Goal: Navigation & Orientation: Find specific page/section

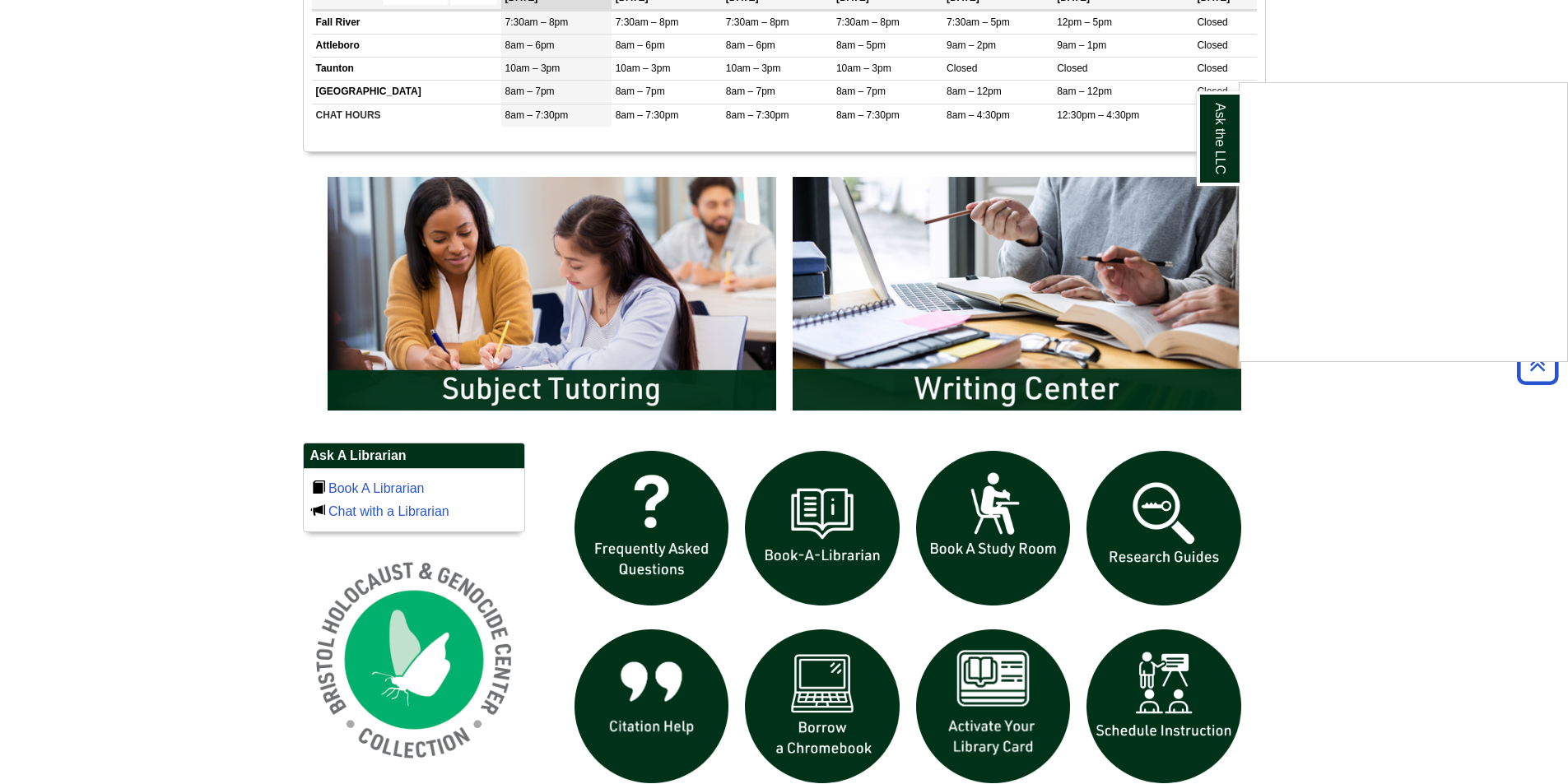
scroll to position [741, 0]
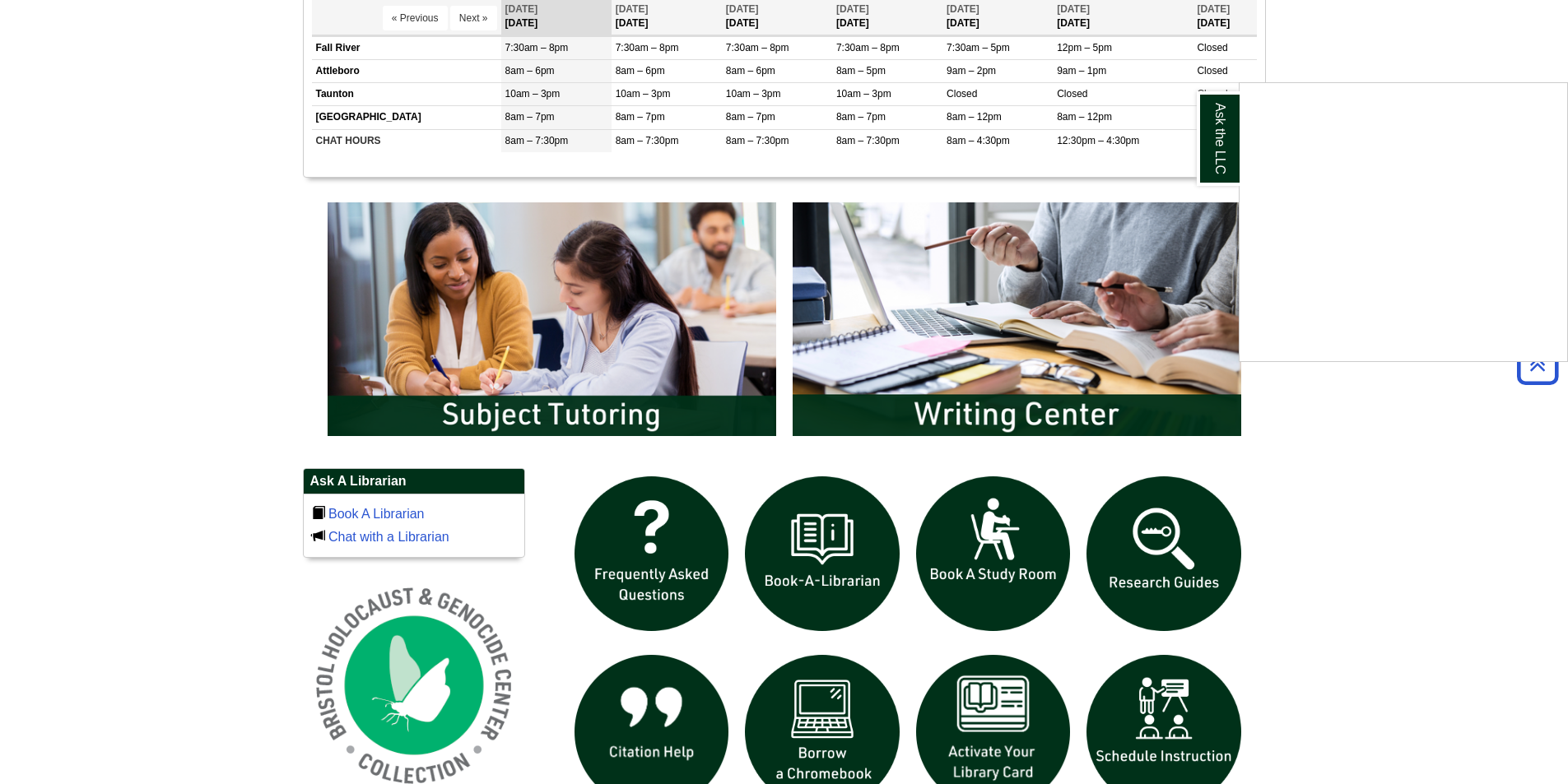
click at [637, 324] on div "Ask the LLC" at bounding box center [784, 392] width 1568 height 784
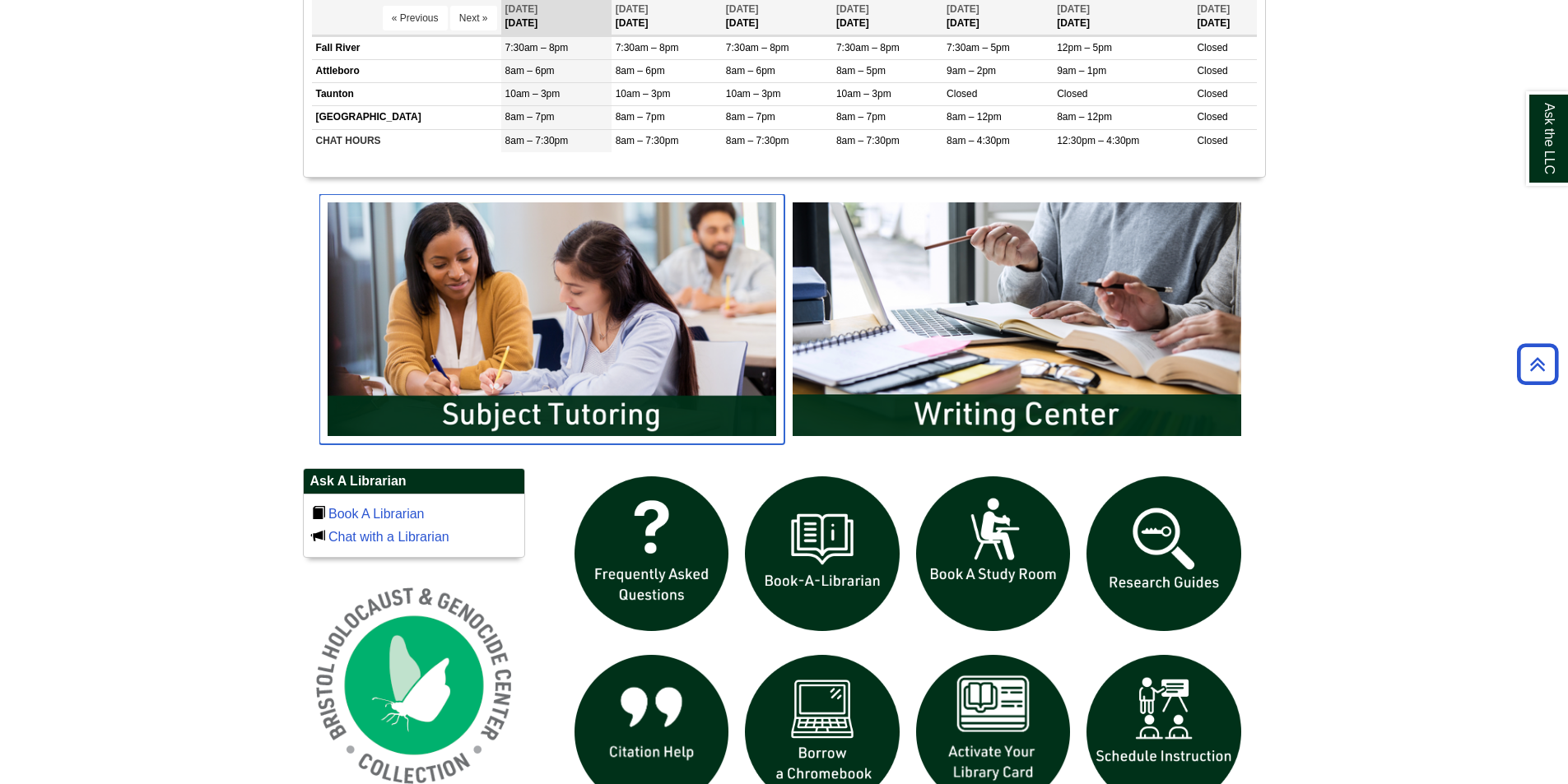
click at [637, 324] on img "slideshow" at bounding box center [552, 319] width 465 height 250
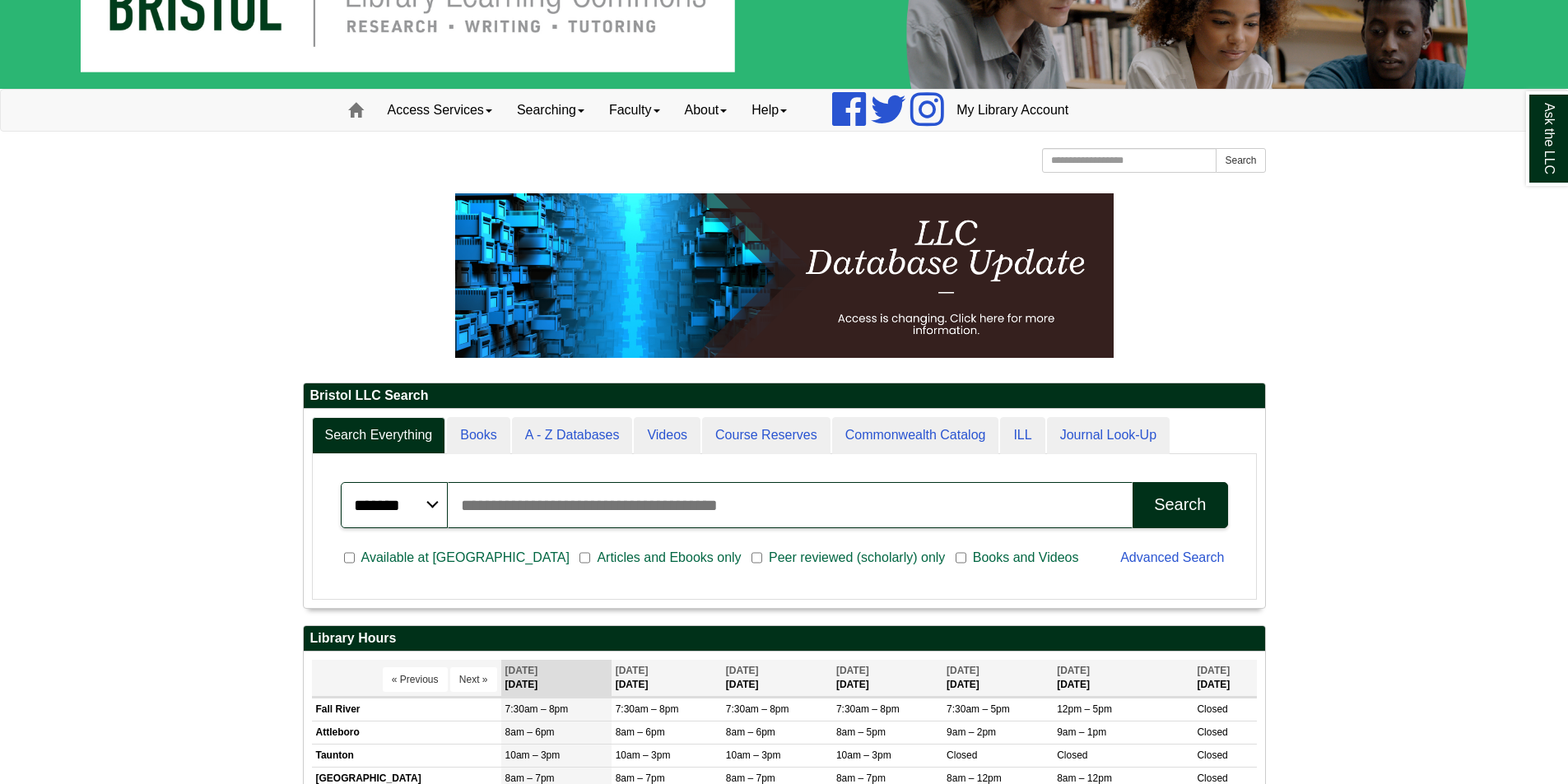
scroll to position [0, 0]
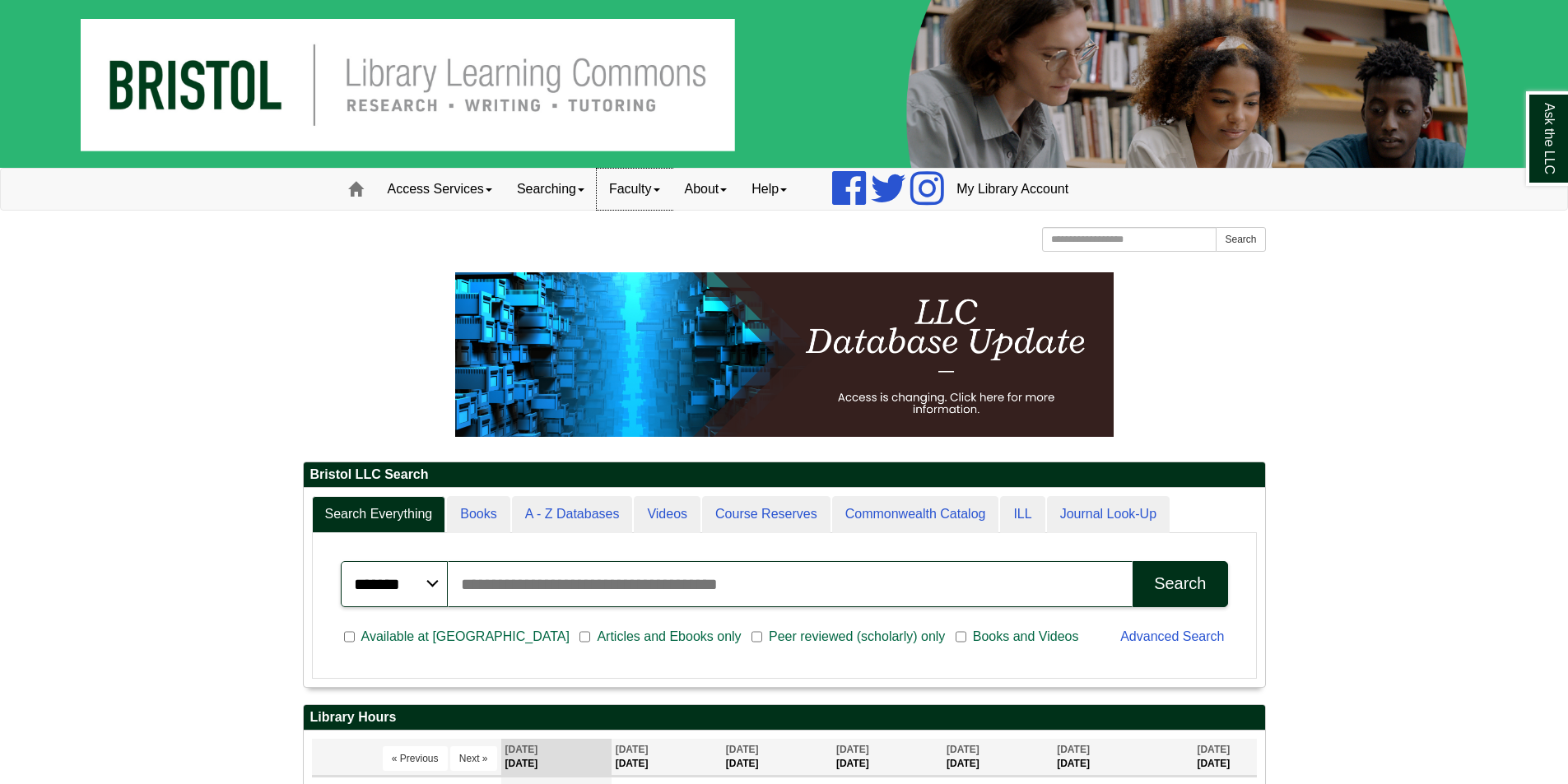
click at [647, 175] on link "Faculty" at bounding box center [635, 189] width 76 height 41
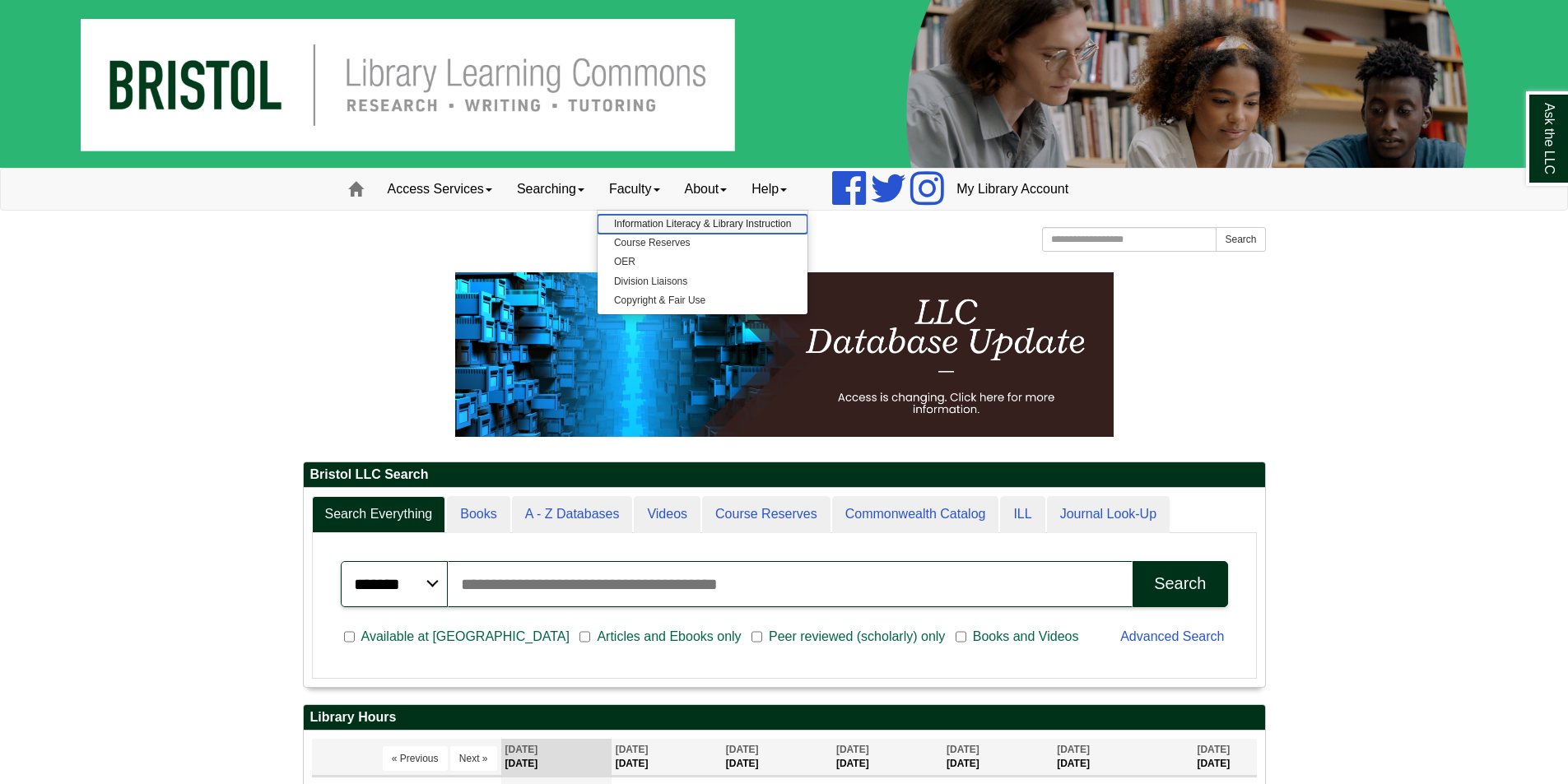
click at [652, 225] on link "Information Literacy & Library Instruction" at bounding box center [703, 224] width 210 height 19
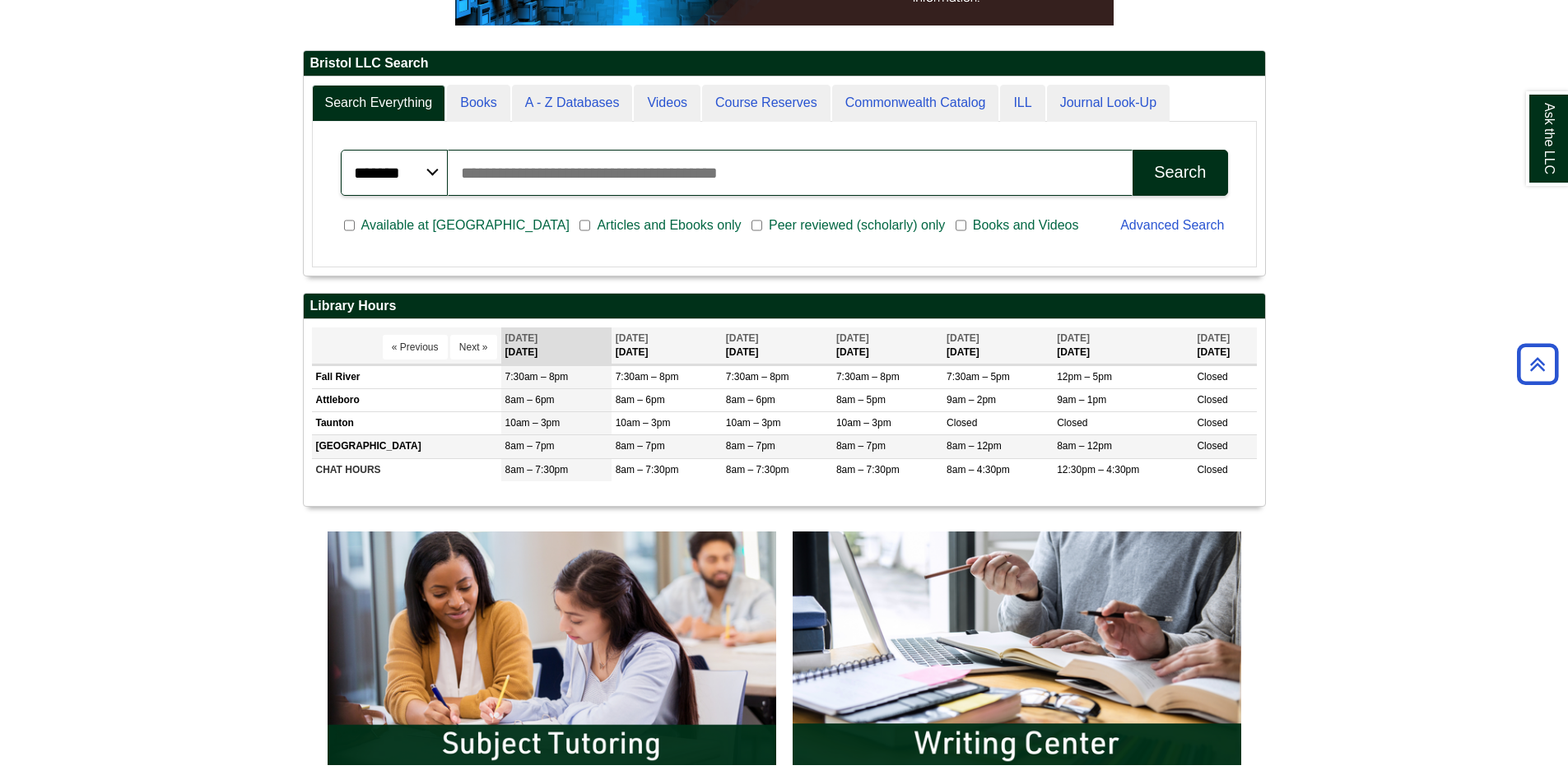
scroll to position [83, 0]
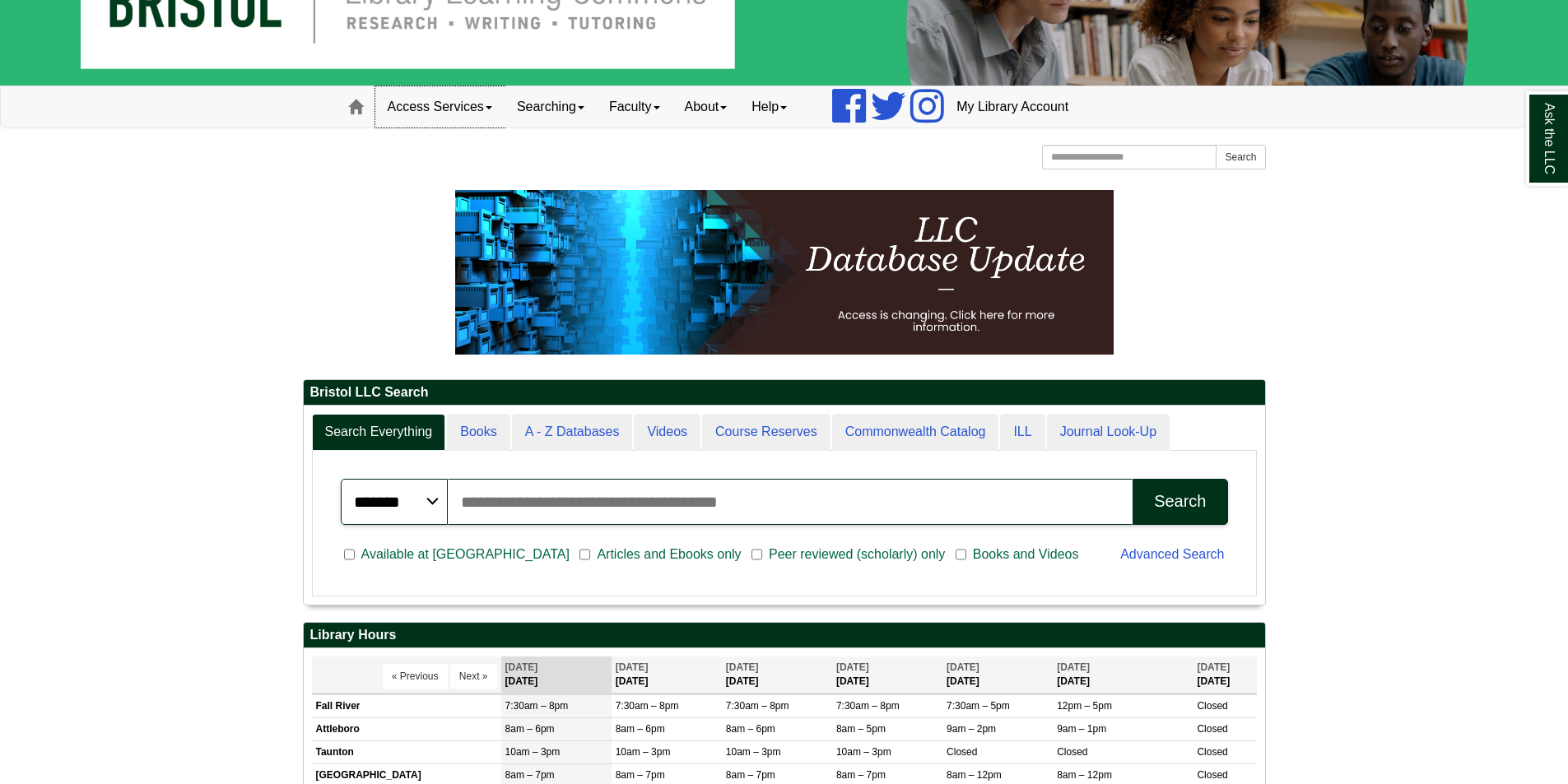
click at [499, 108] on link "Access Services" at bounding box center [439, 106] width 129 height 41
click at [581, 107] on link "Searching" at bounding box center [550, 106] width 92 height 41
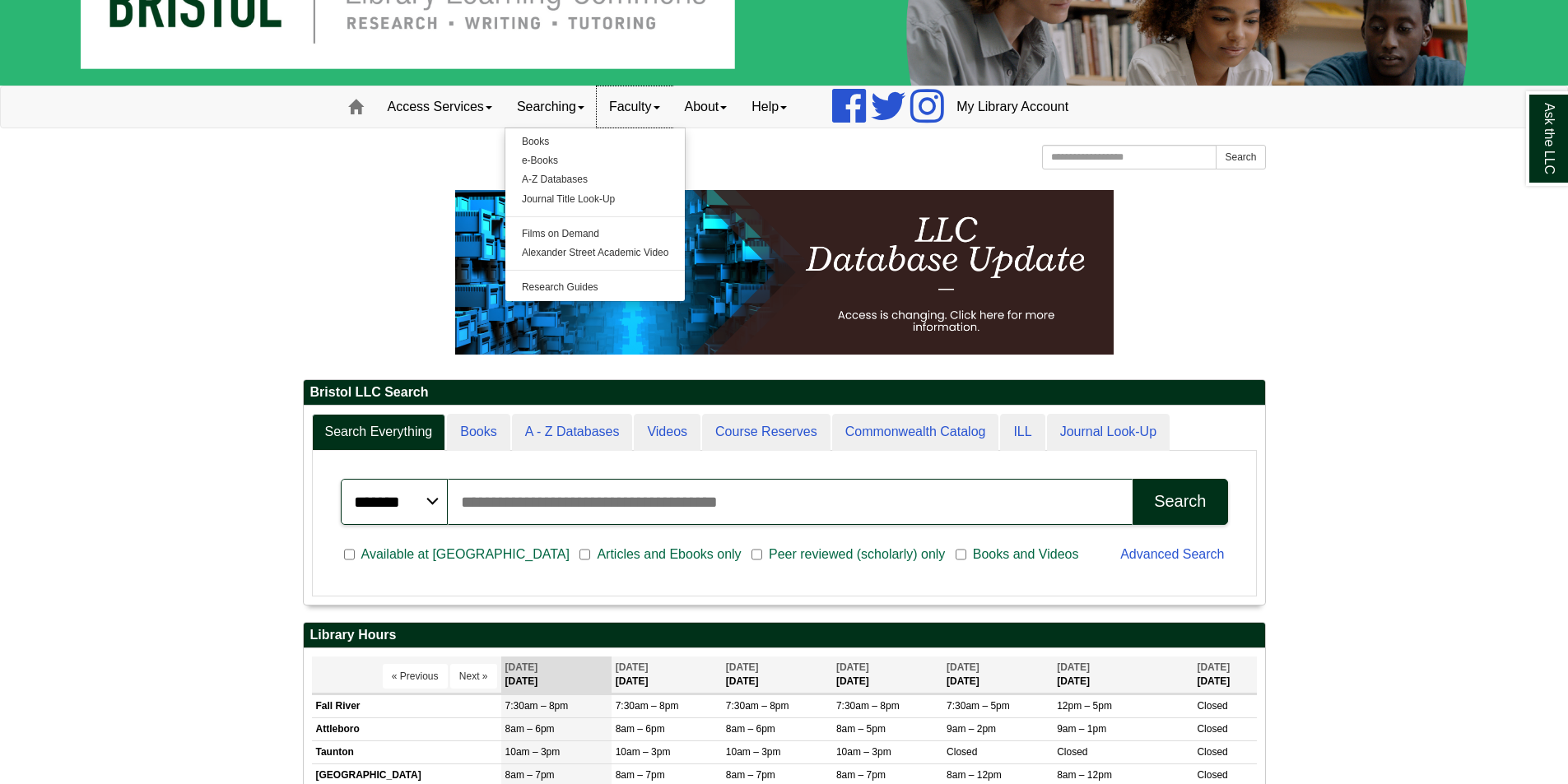
click at [666, 117] on link "Faculty" at bounding box center [635, 106] width 76 height 41
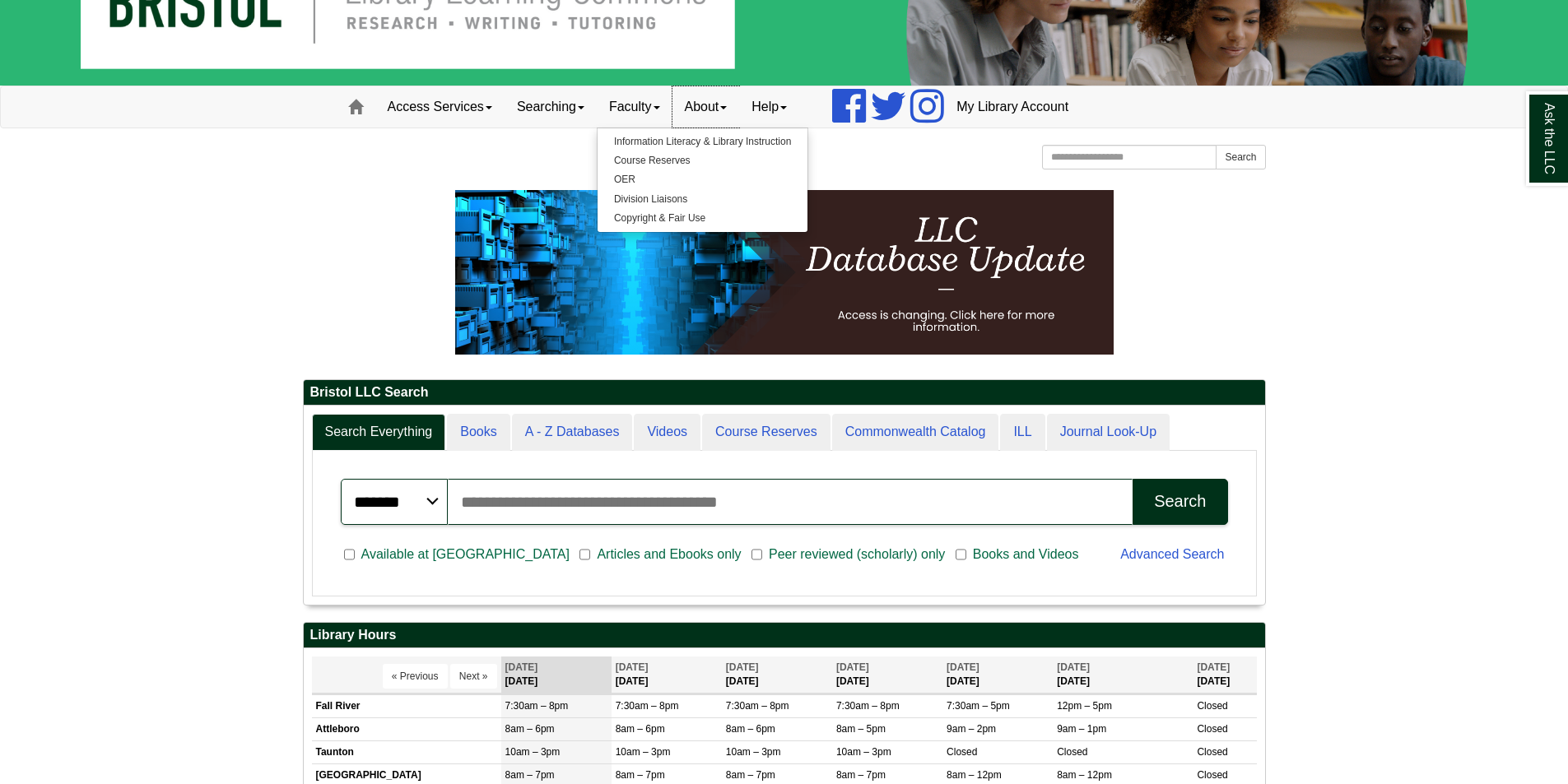
click at [731, 102] on link "About" at bounding box center [706, 106] width 68 height 41
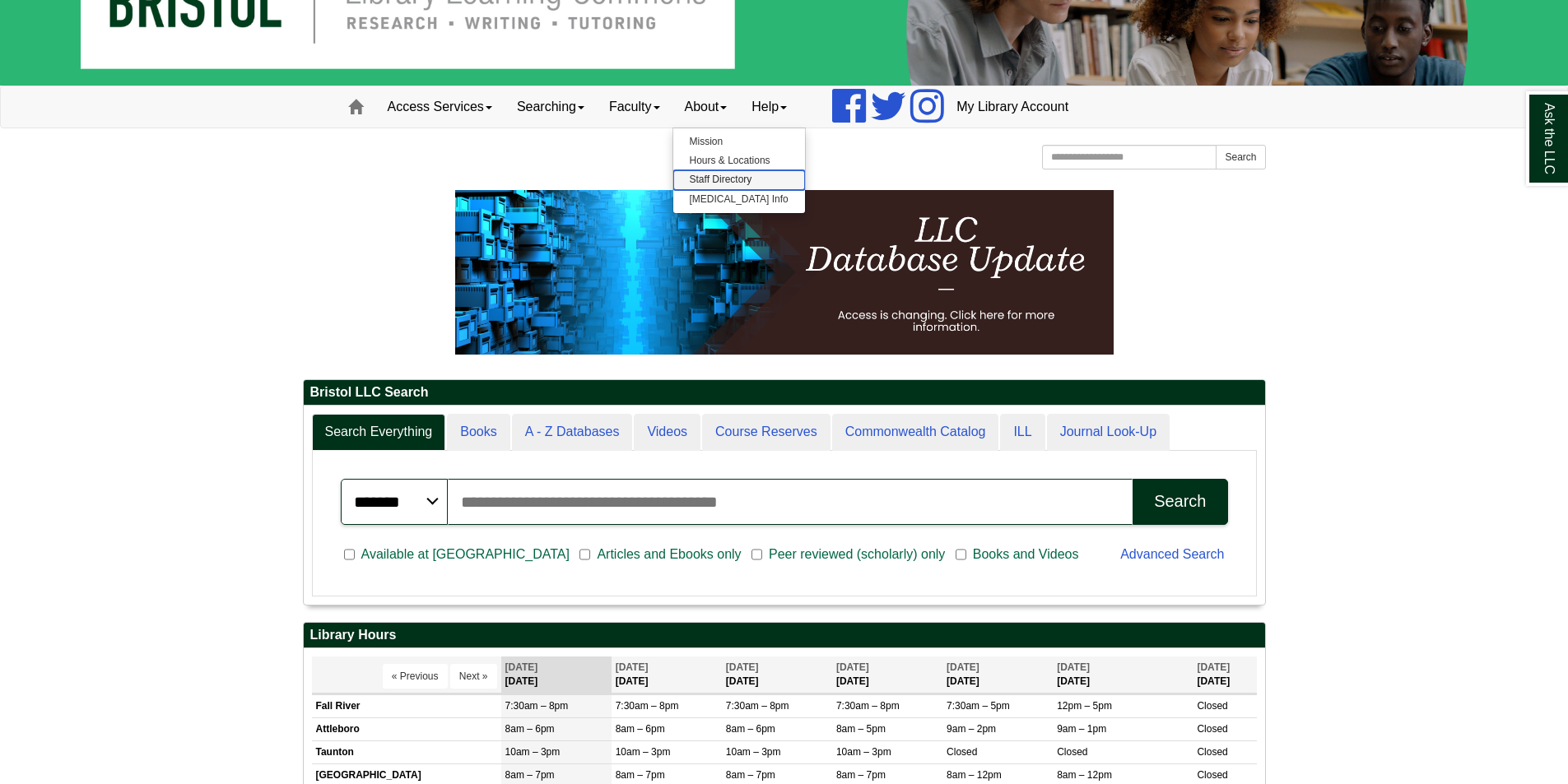
click at [748, 179] on link "Staff Directory" at bounding box center [740, 180] width 132 height 19
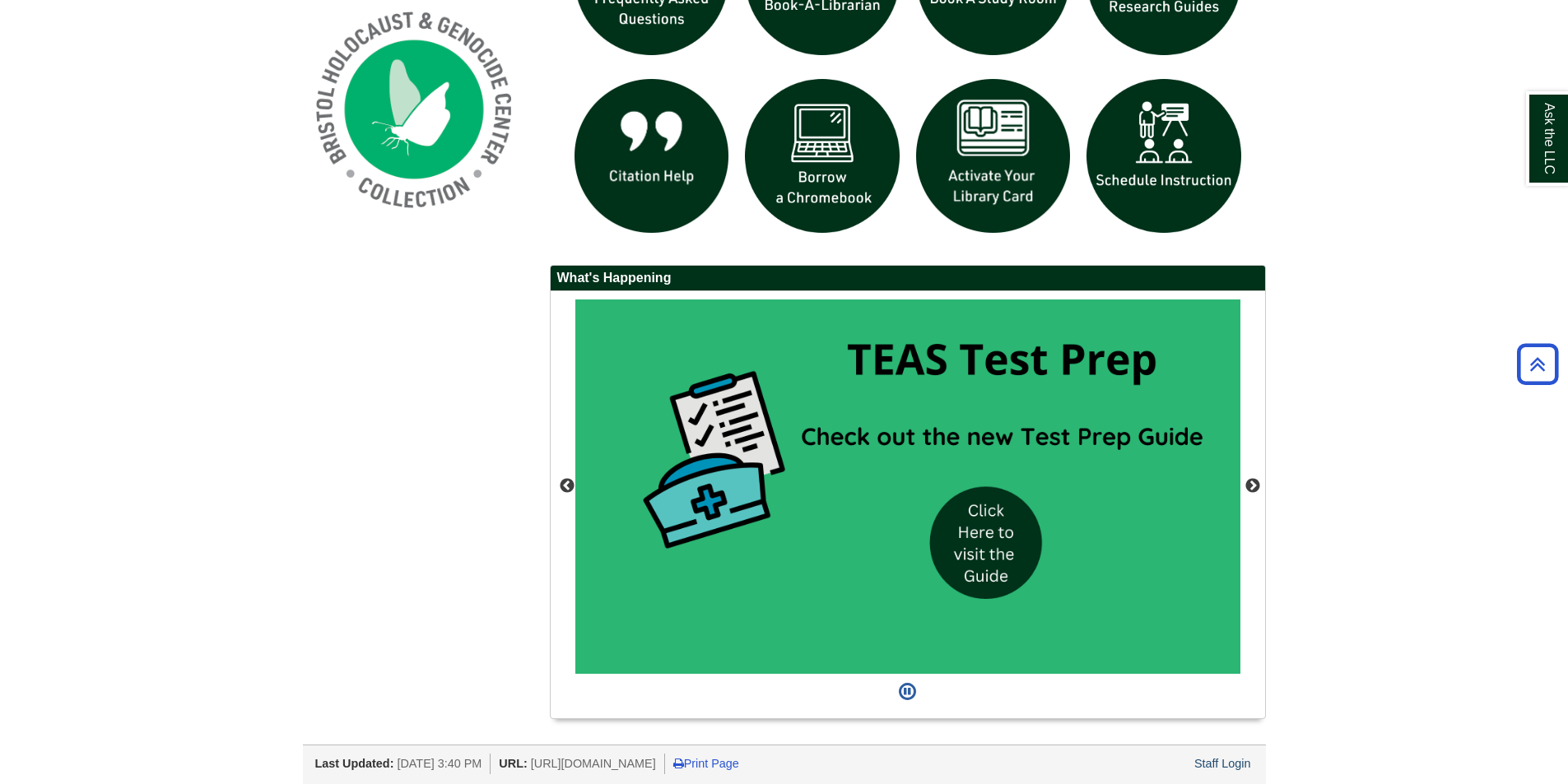
scroll to position [1319, 0]
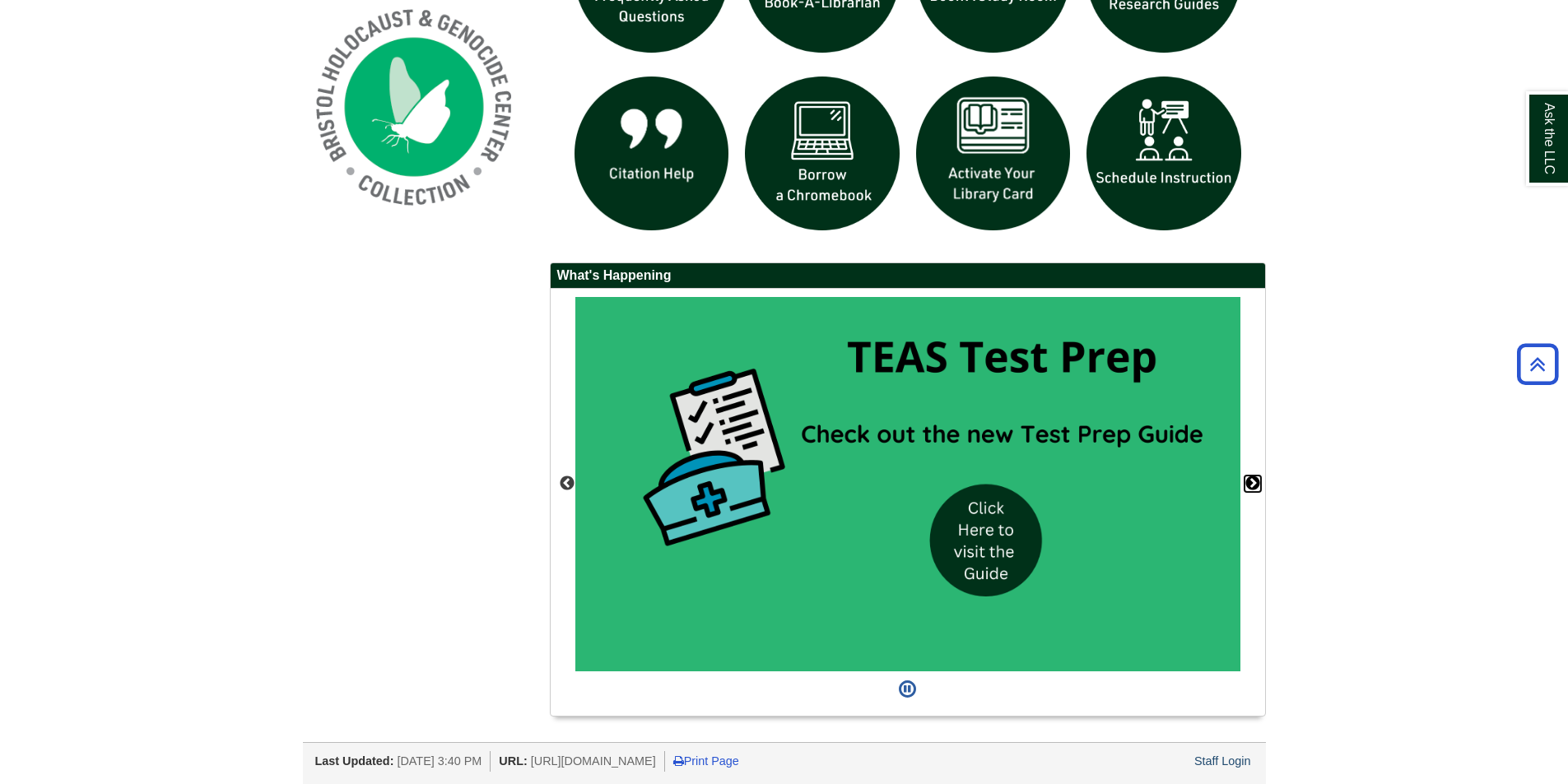
click at [1255, 483] on button "Next" at bounding box center [1253, 483] width 17 height 17
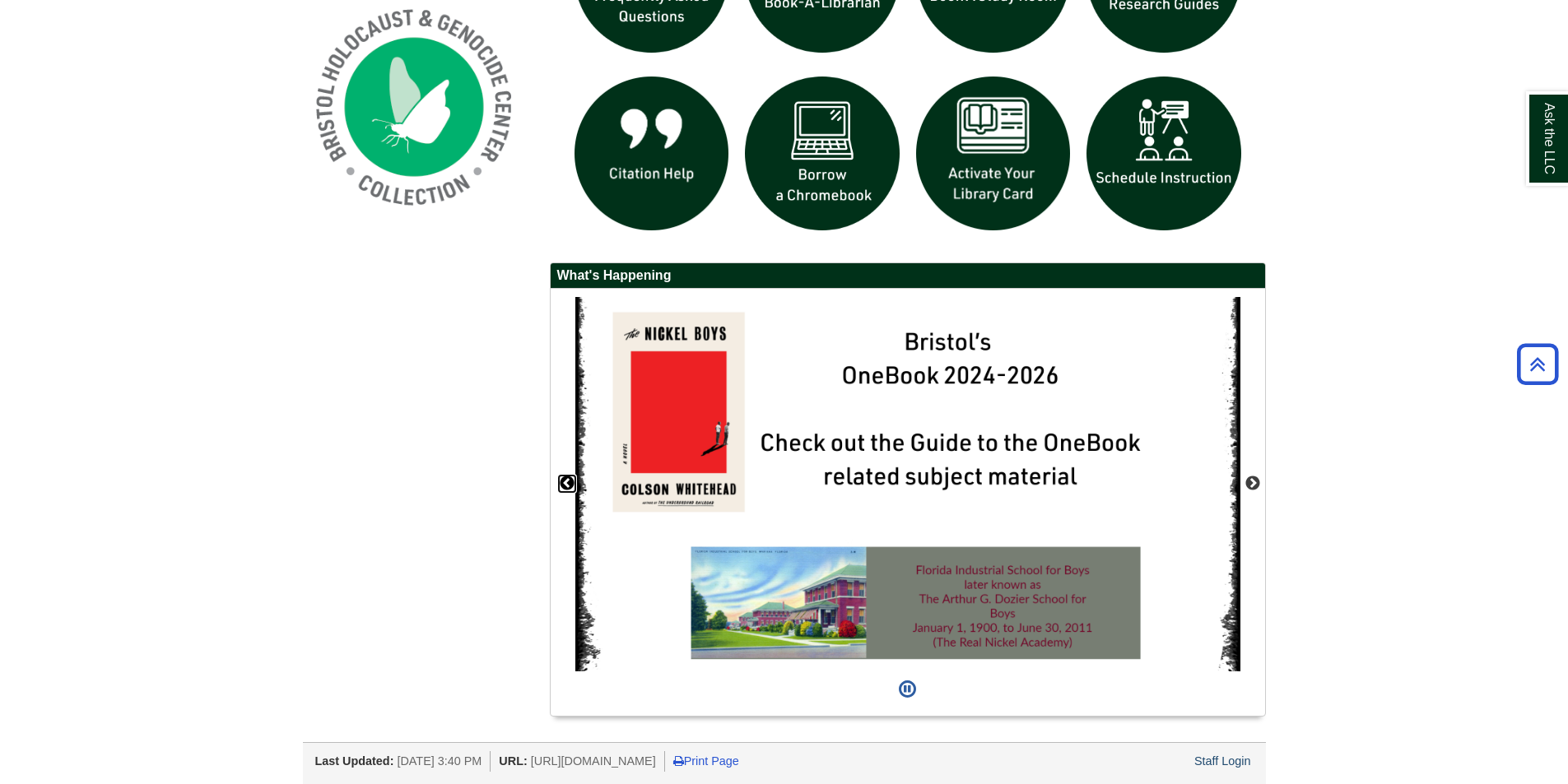
click at [566, 480] on button "Previous" at bounding box center [567, 483] width 17 height 17
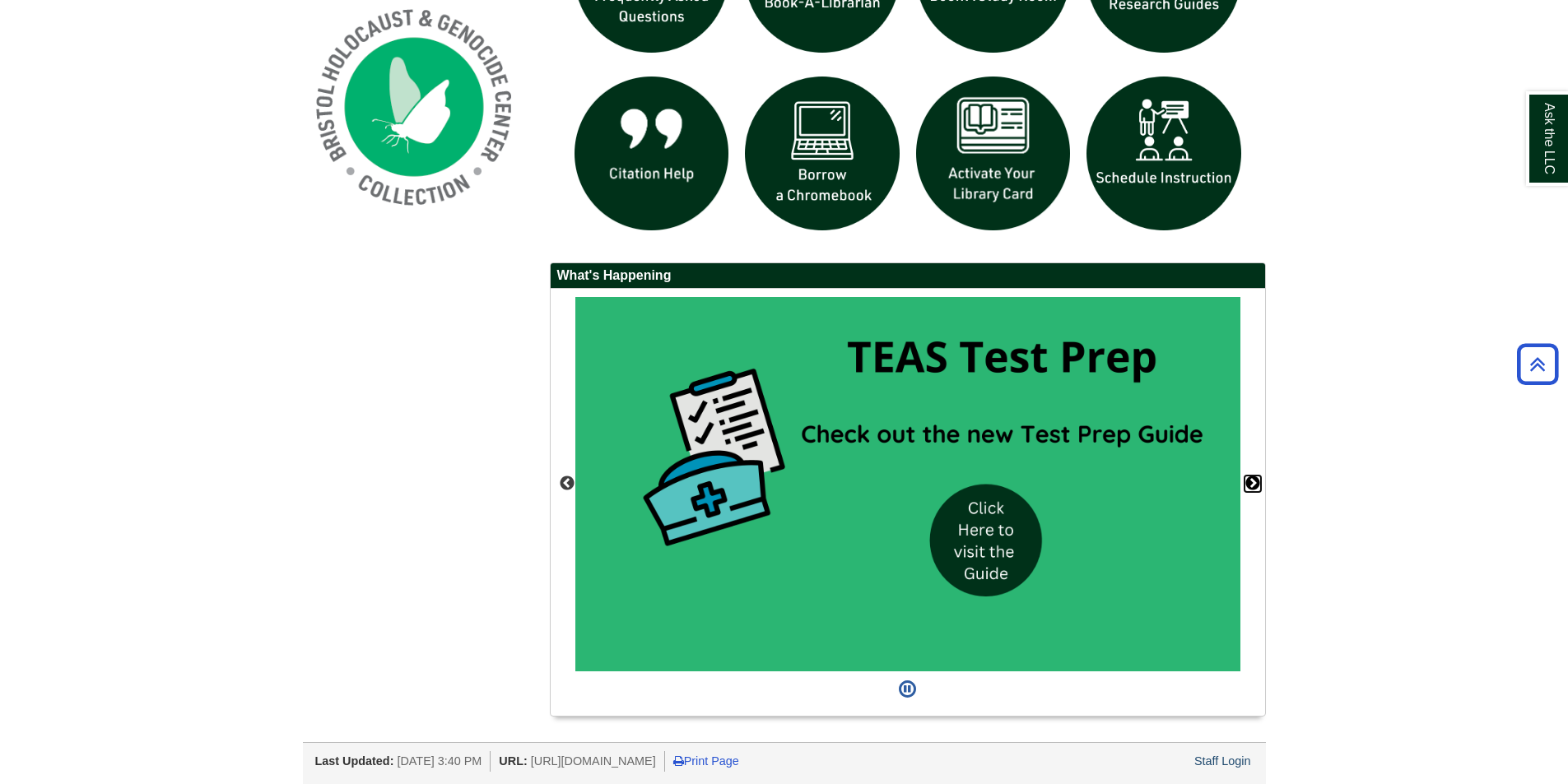
click at [1260, 485] on button "Next" at bounding box center [1253, 483] width 17 height 17
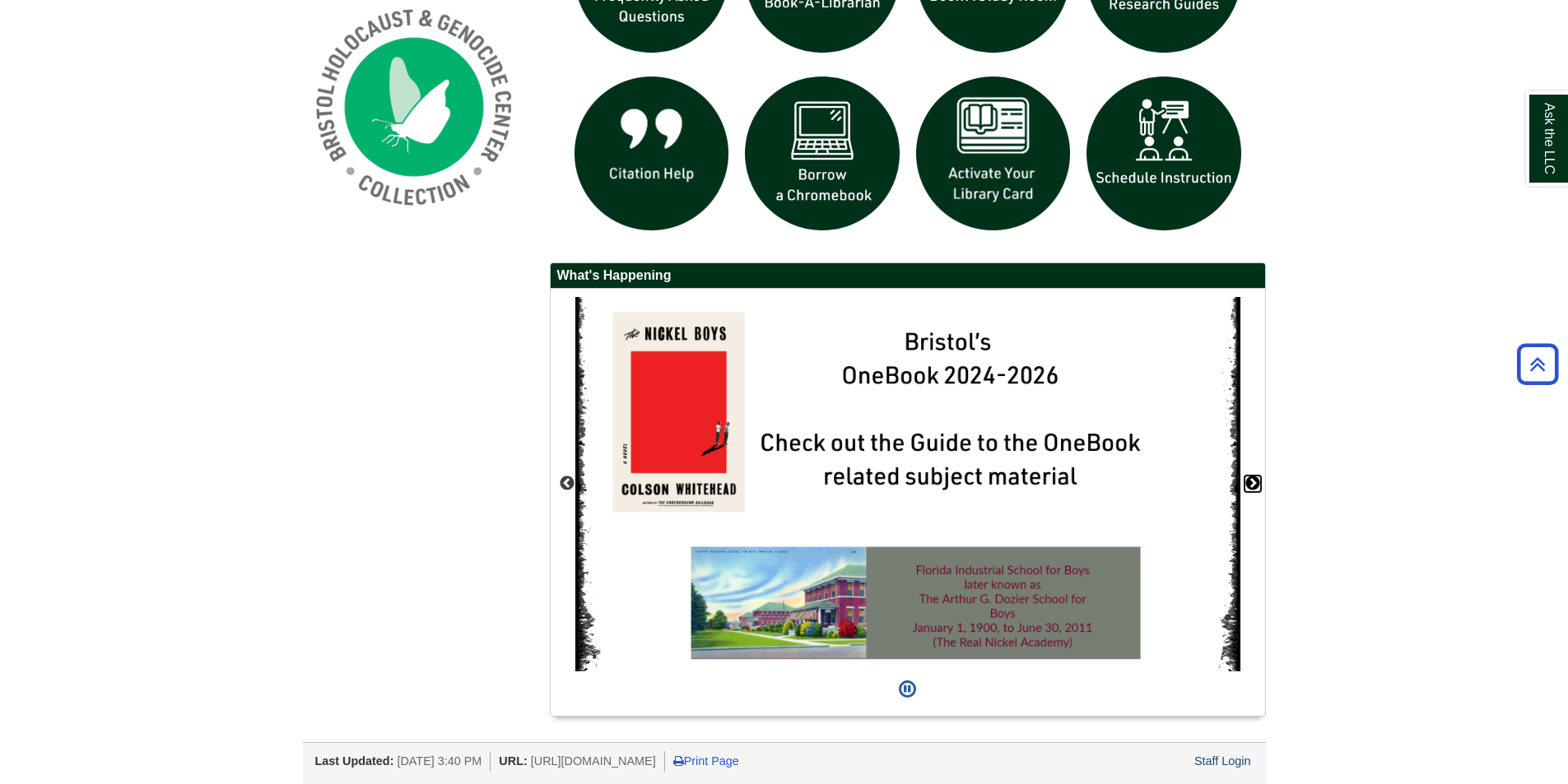
click at [1260, 485] on button "Next" at bounding box center [1253, 483] width 17 height 17
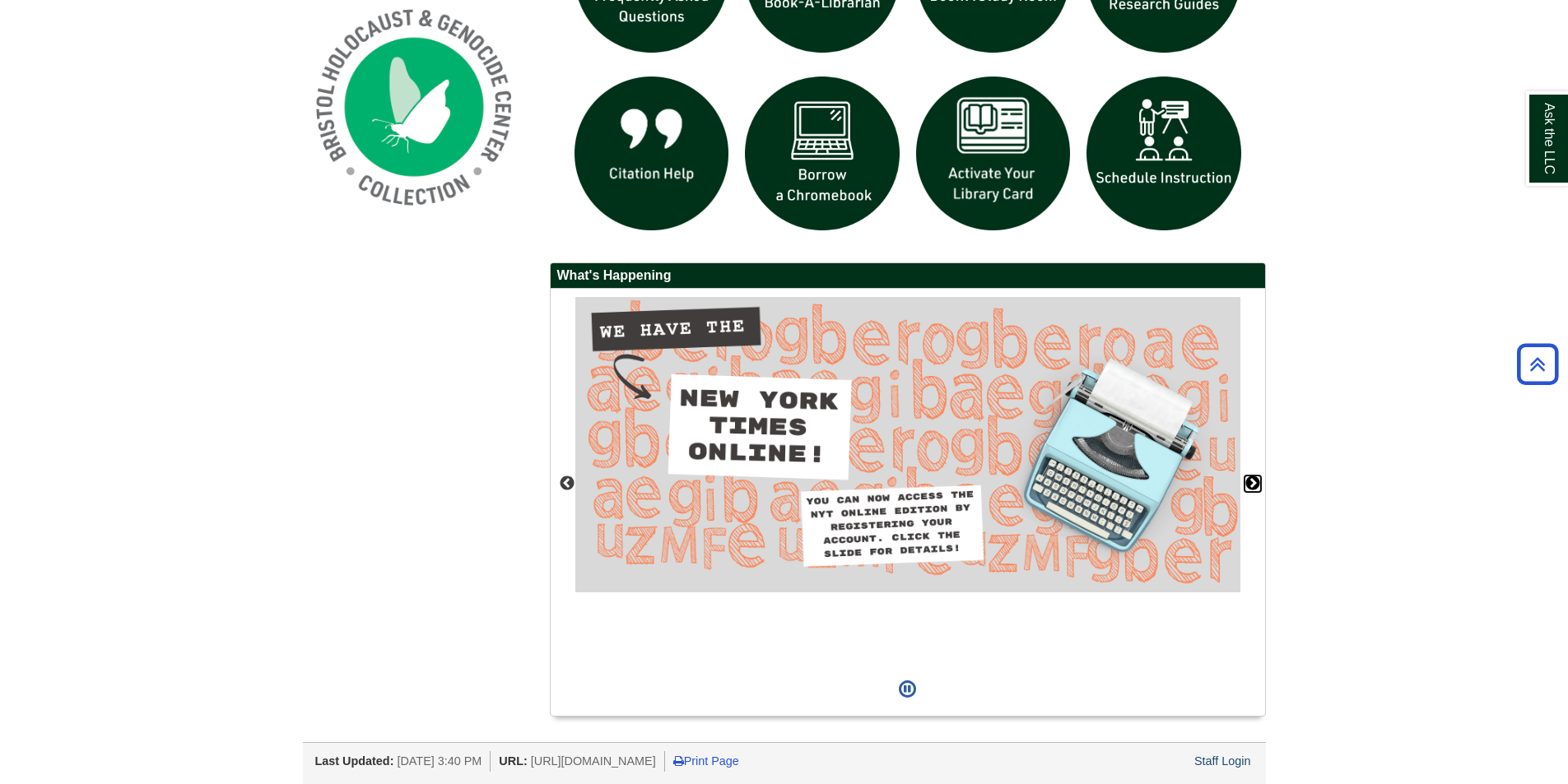
click at [1260, 485] on button "Next" at bounding box center [1253, 483] width 17 height 17
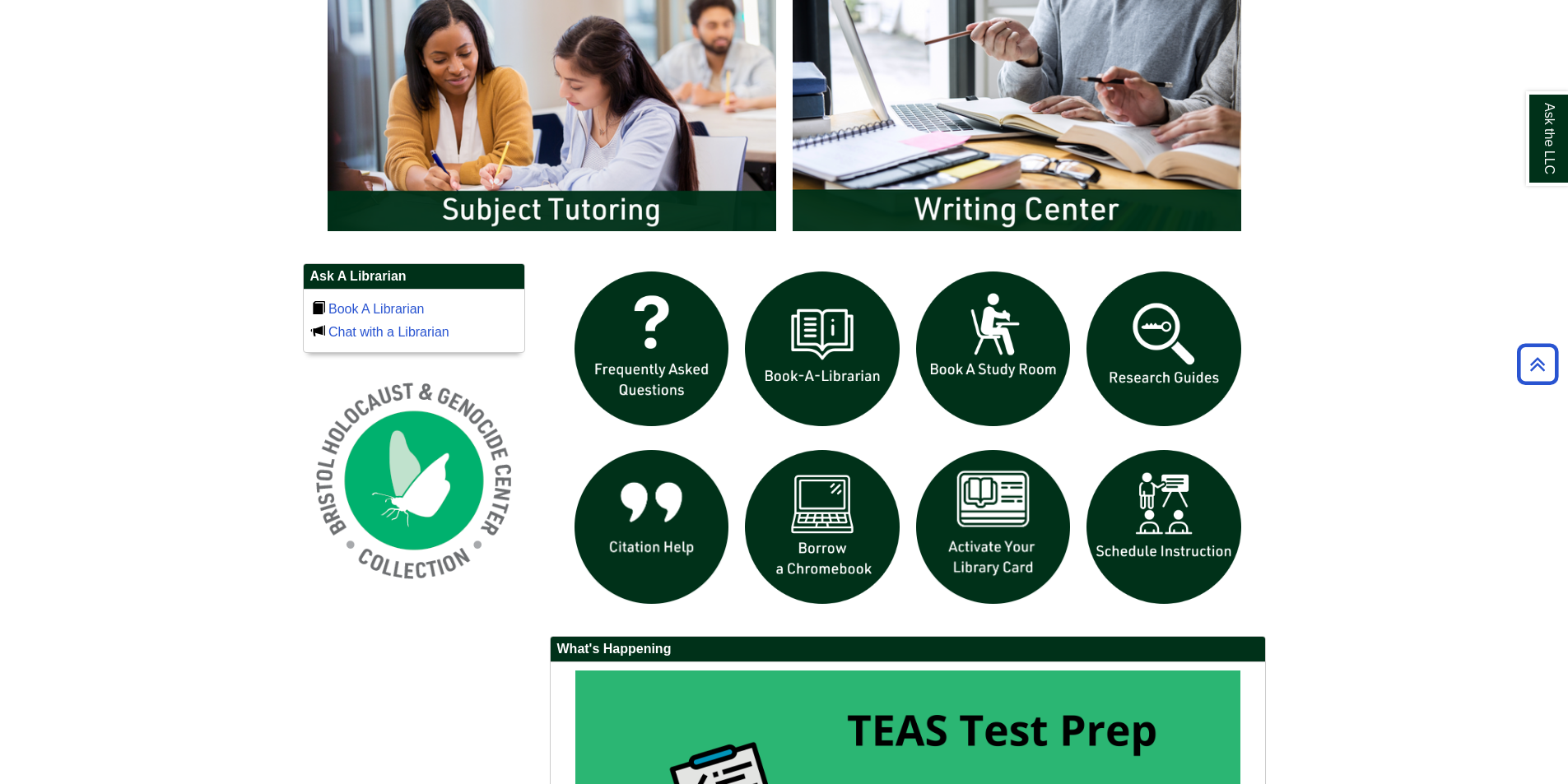
scroll to position [905, 0]
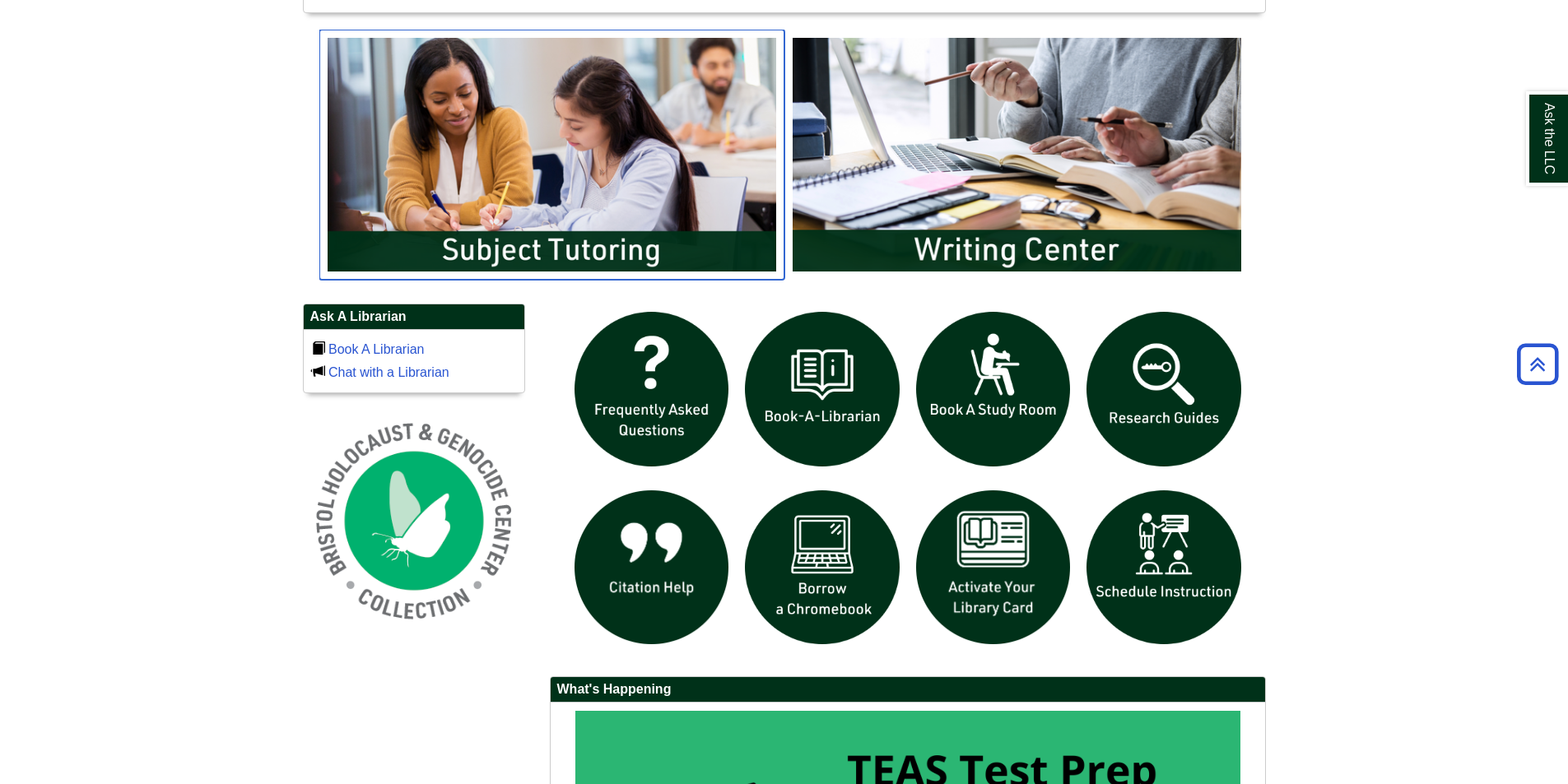
click at [659, 102] on img "slideshow" at bounding box center [552, 155] width 465 height 250
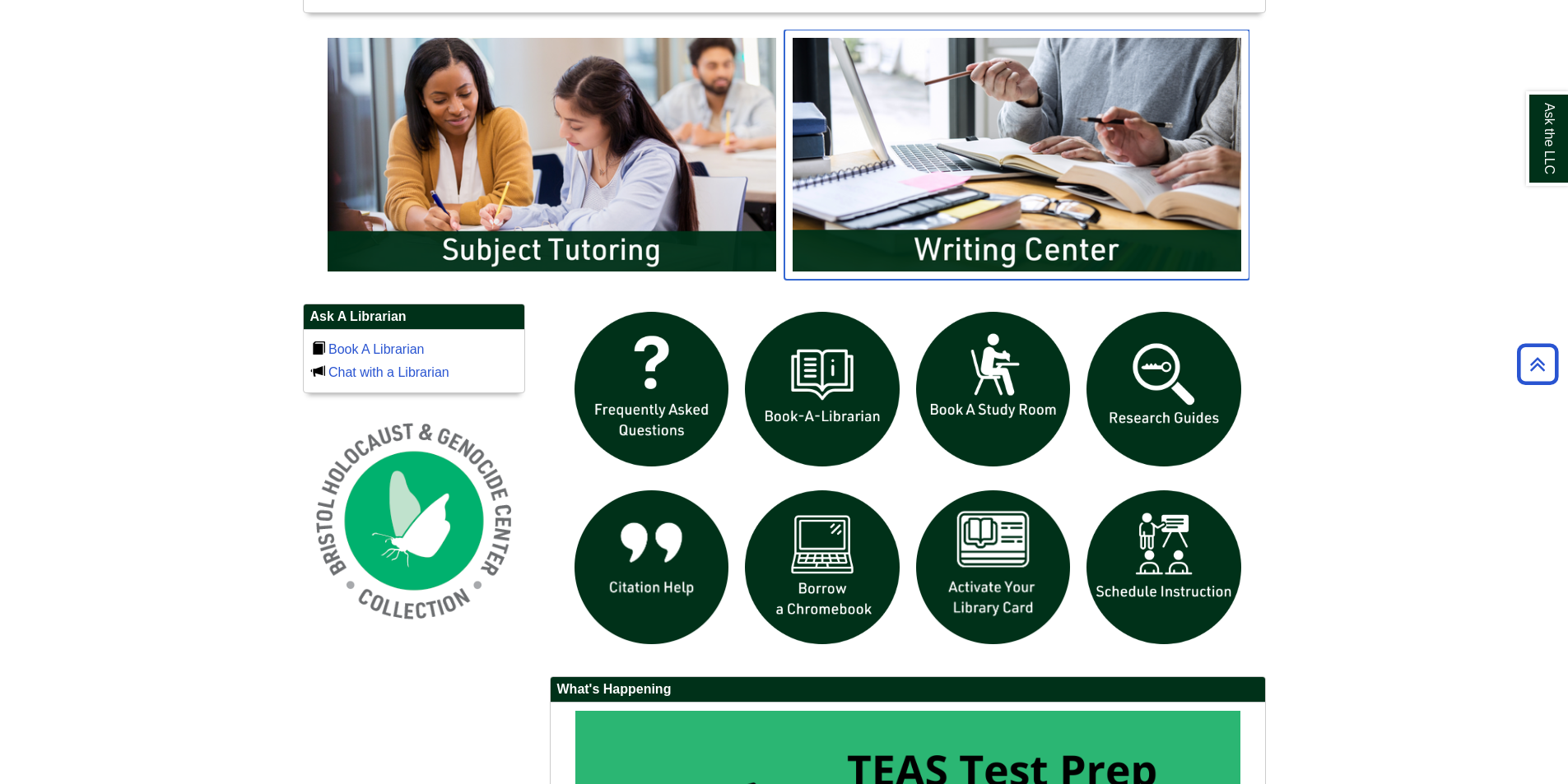
click at [1065, 143] on img "slideshow" at bounding box center [1017, 155] width 465 height 250
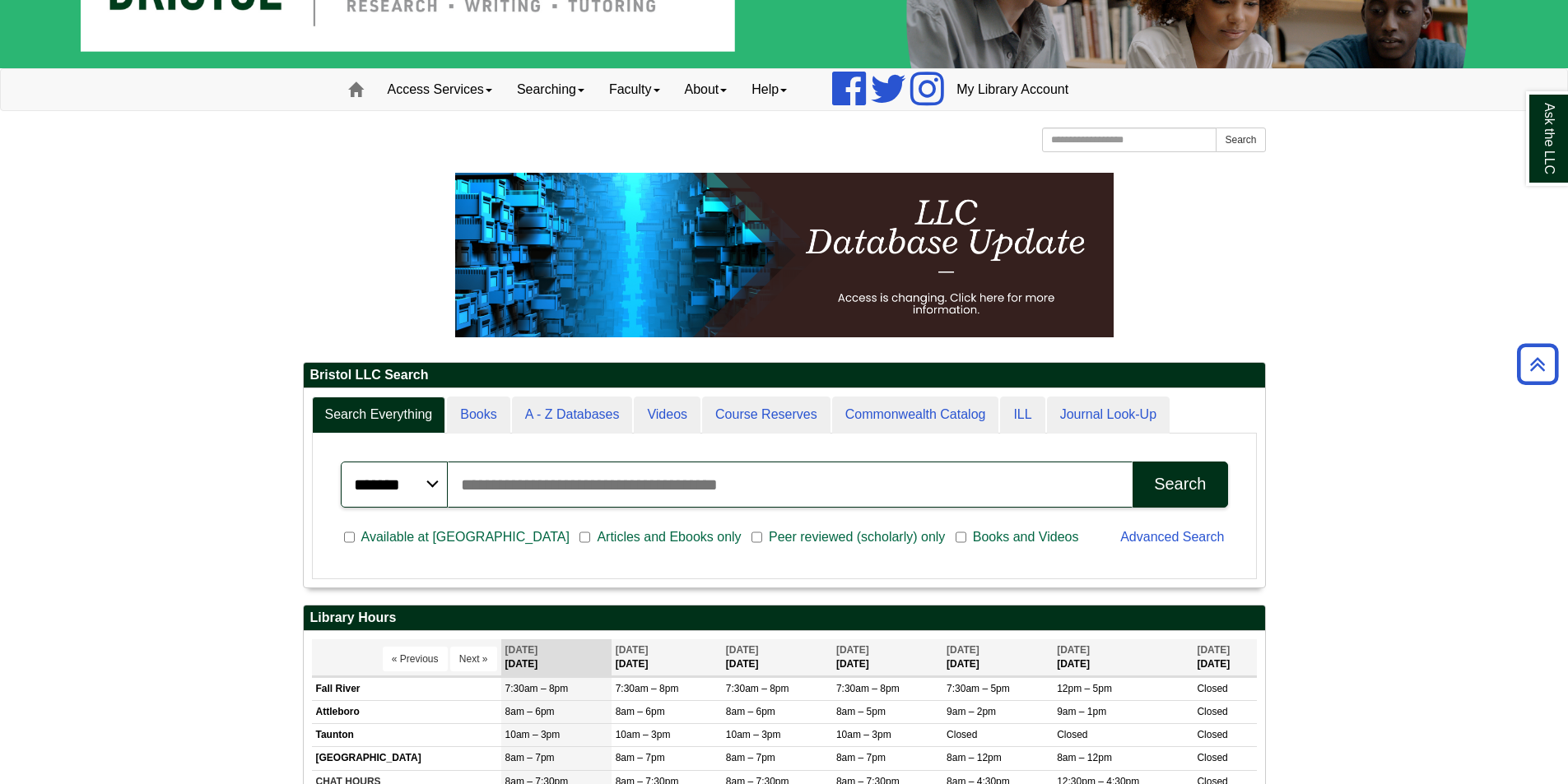
scroll to position [0, 0]
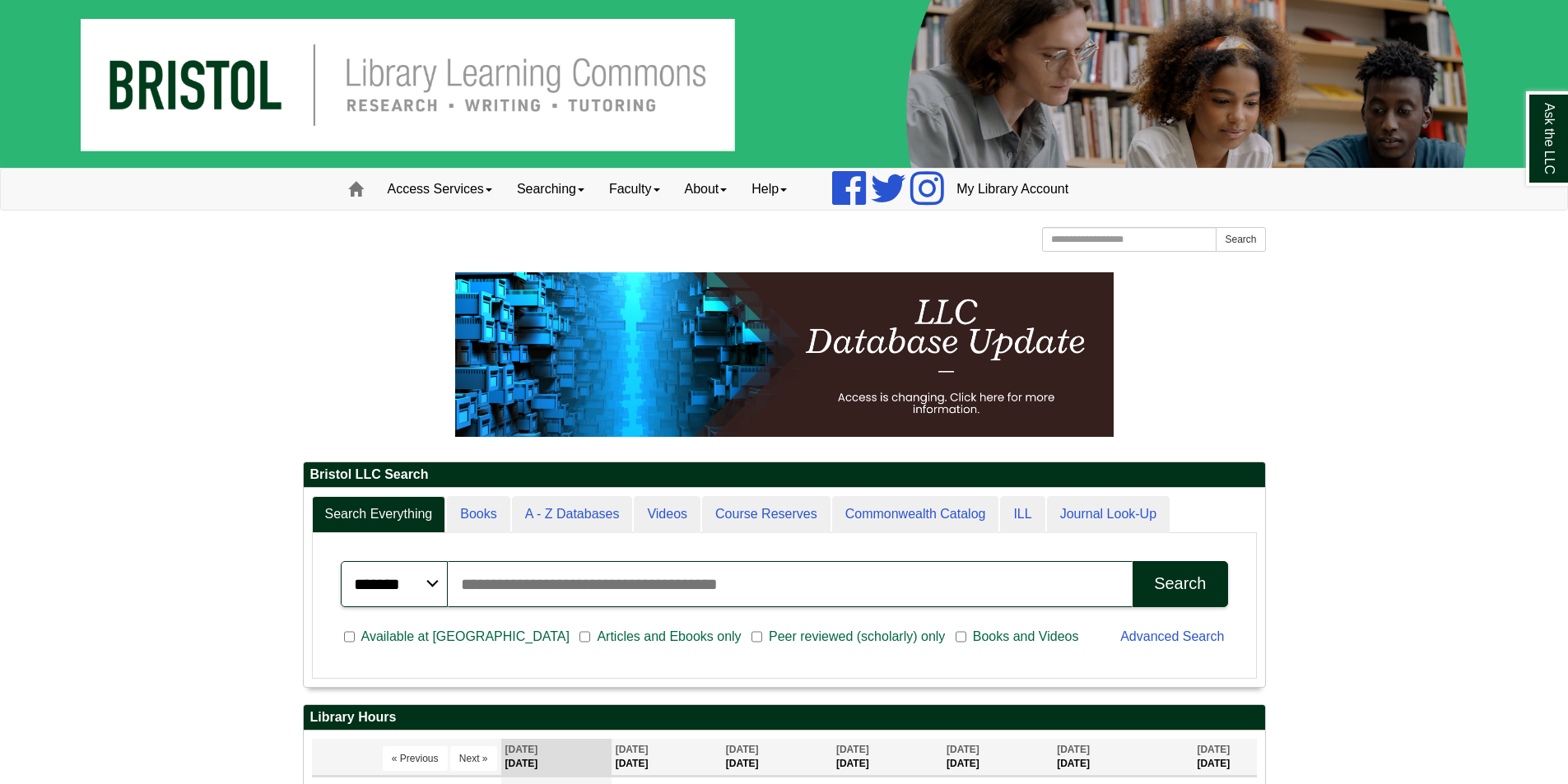
drag, startPoint x: 1486, startPoint y: 576, endPoint x: 1494, endPoint y: 580, distance: 8.9
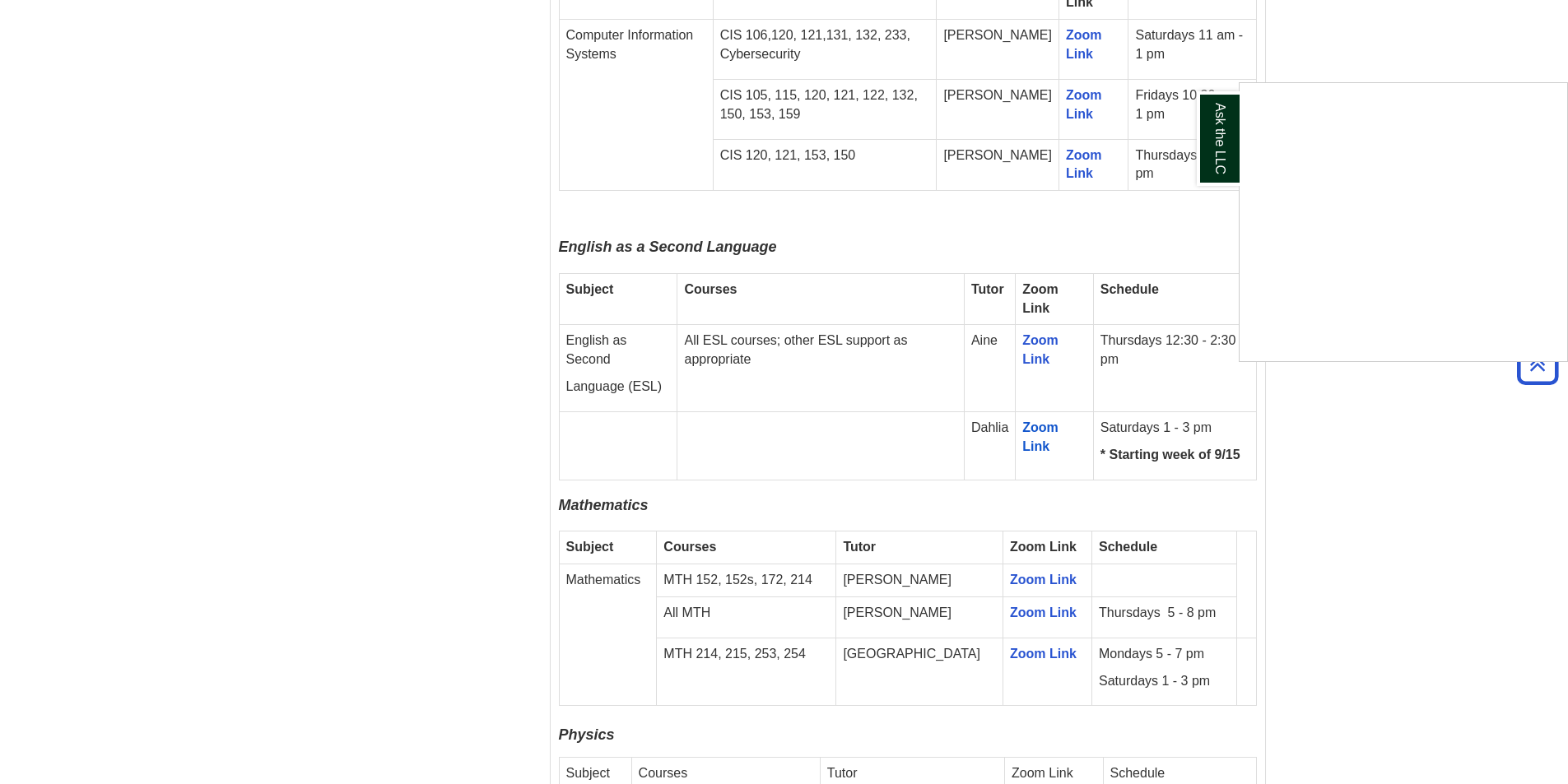
scroll to position [1893, 0]
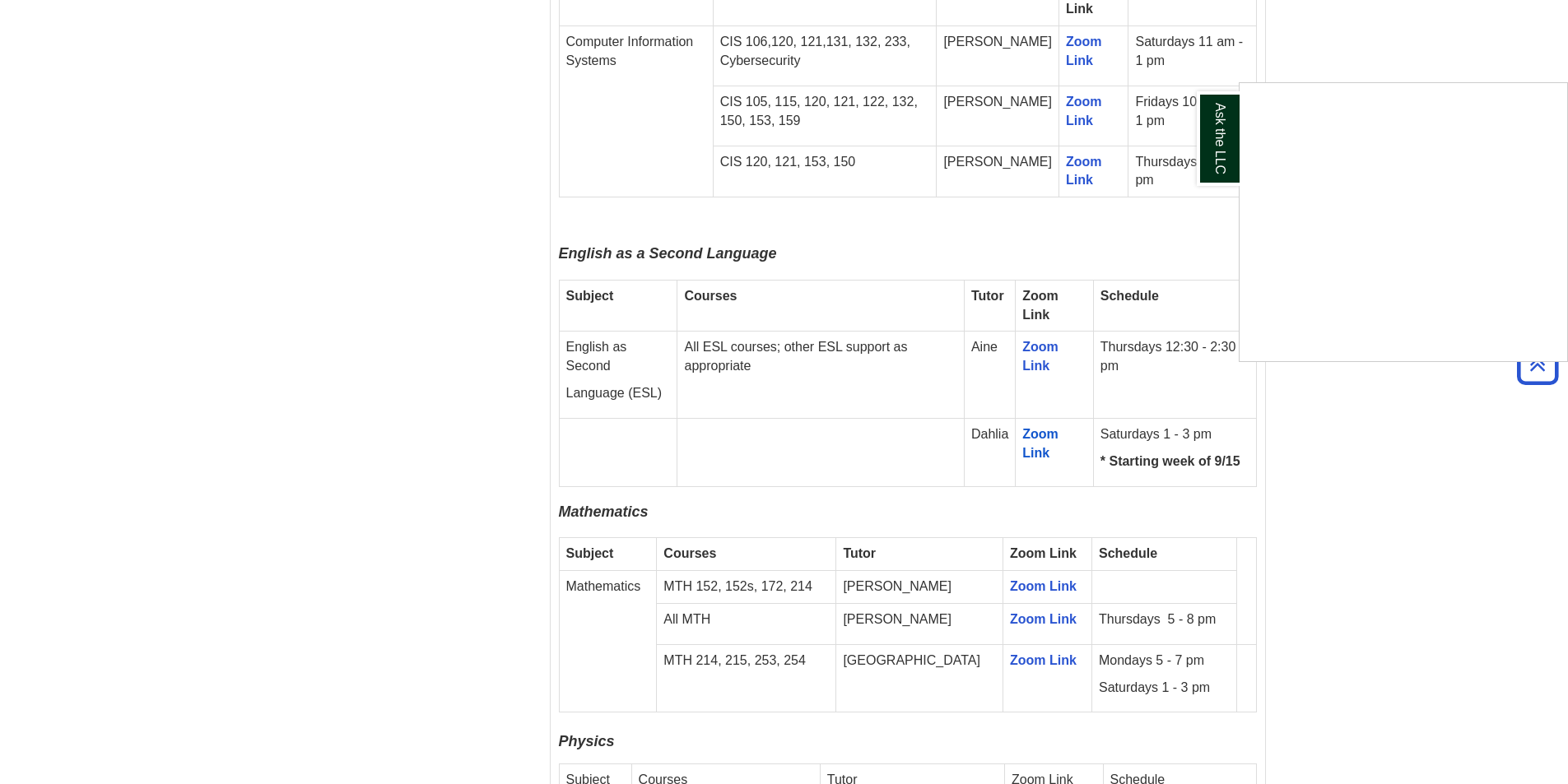
click at [1484, 484] on div "Ask the LLC" at bounding box center [784, 392] width 1568 height 784
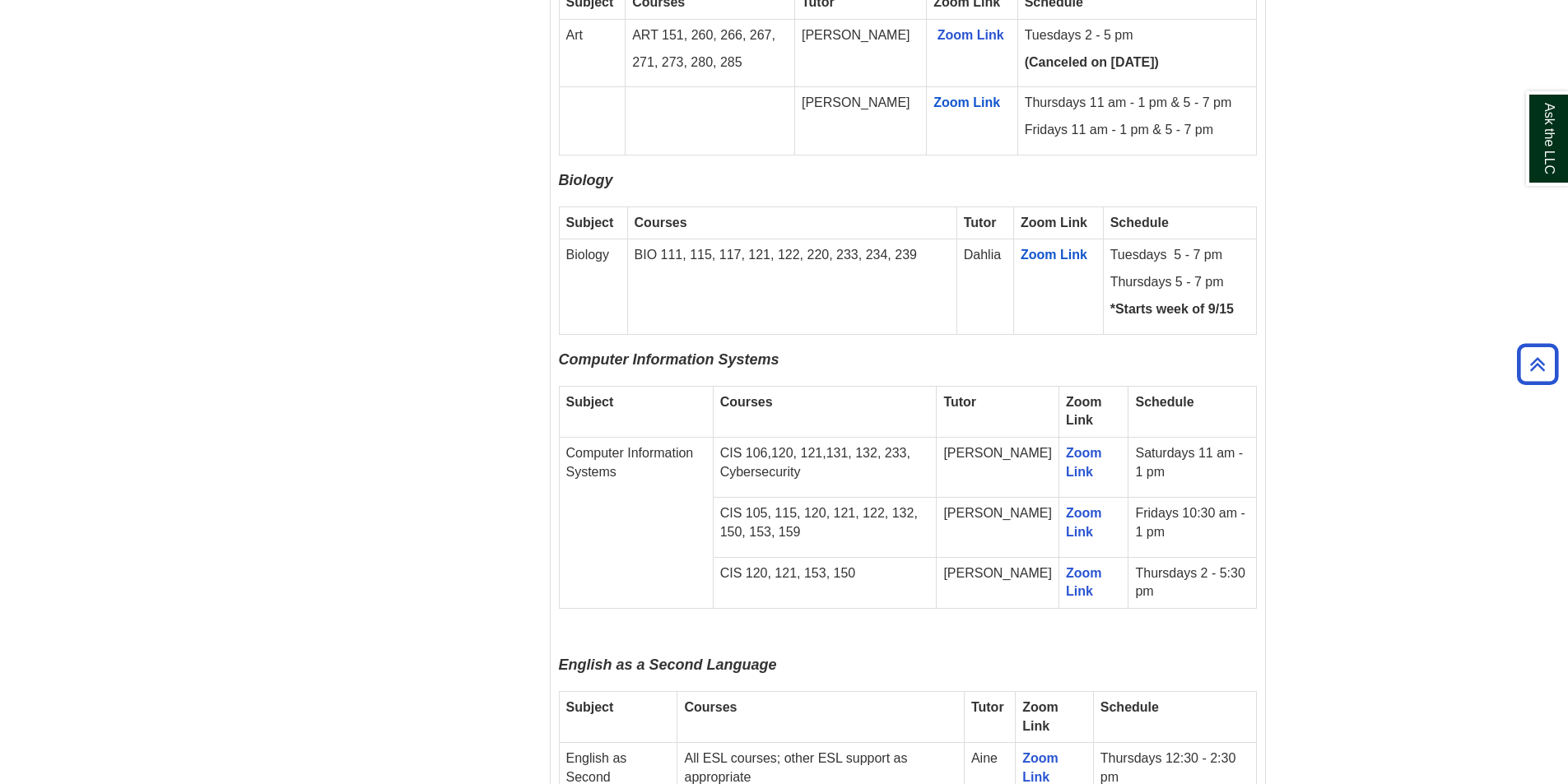
scroll to position [0, 0]
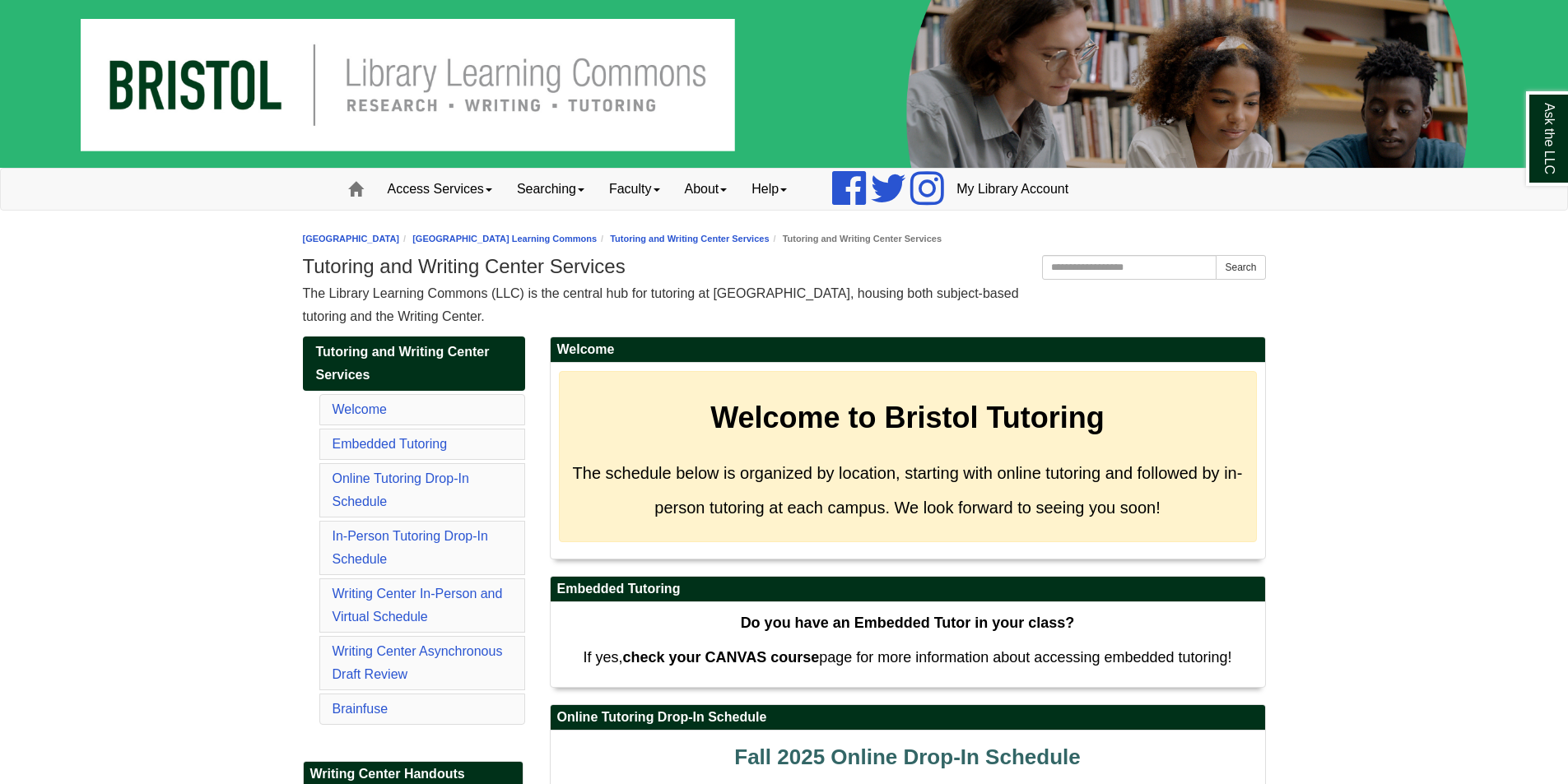
click at [266, 69] on img at bounding box center [784, 84] width 1568 height 168
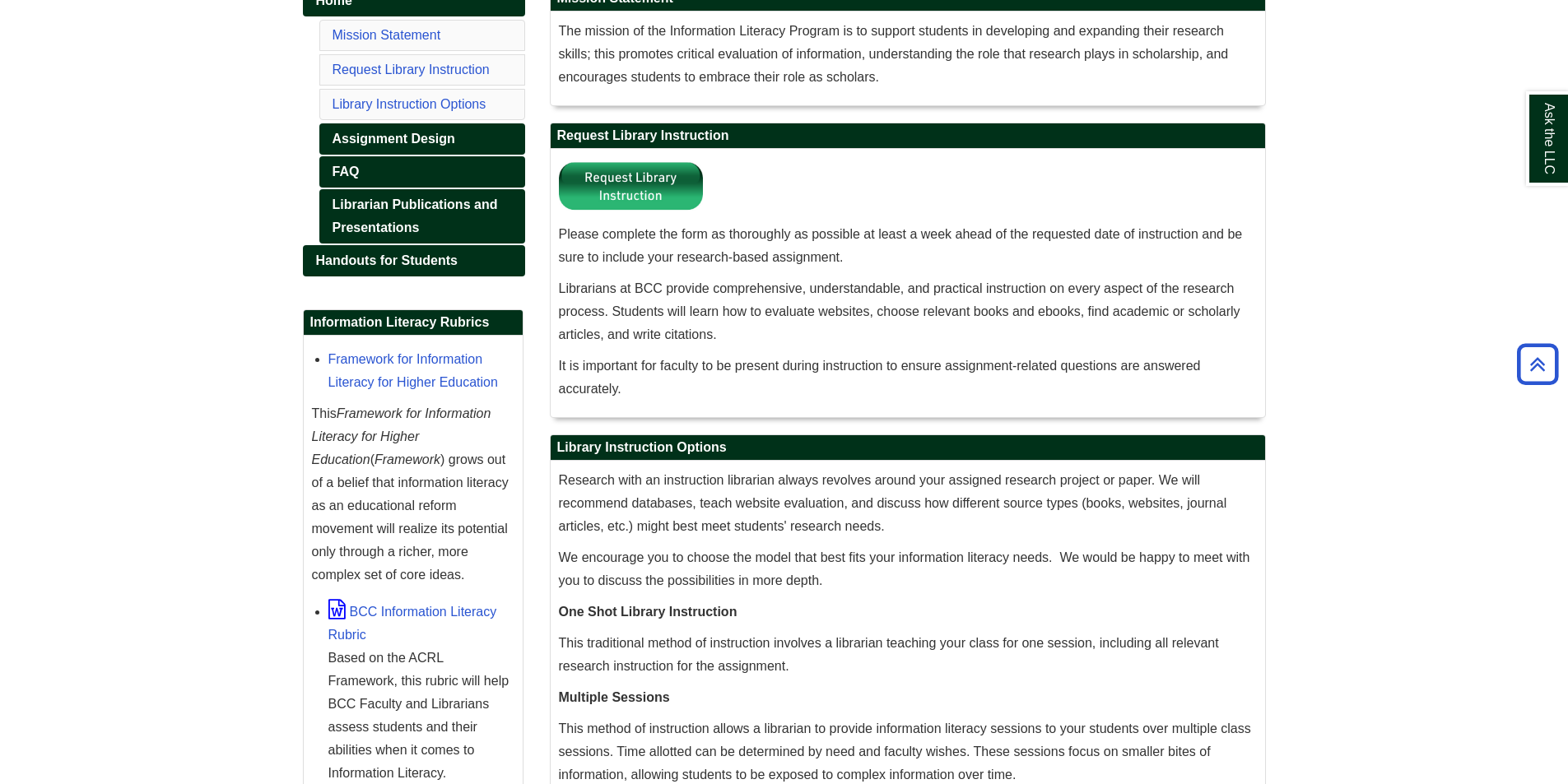
scroll to position [88, 0]
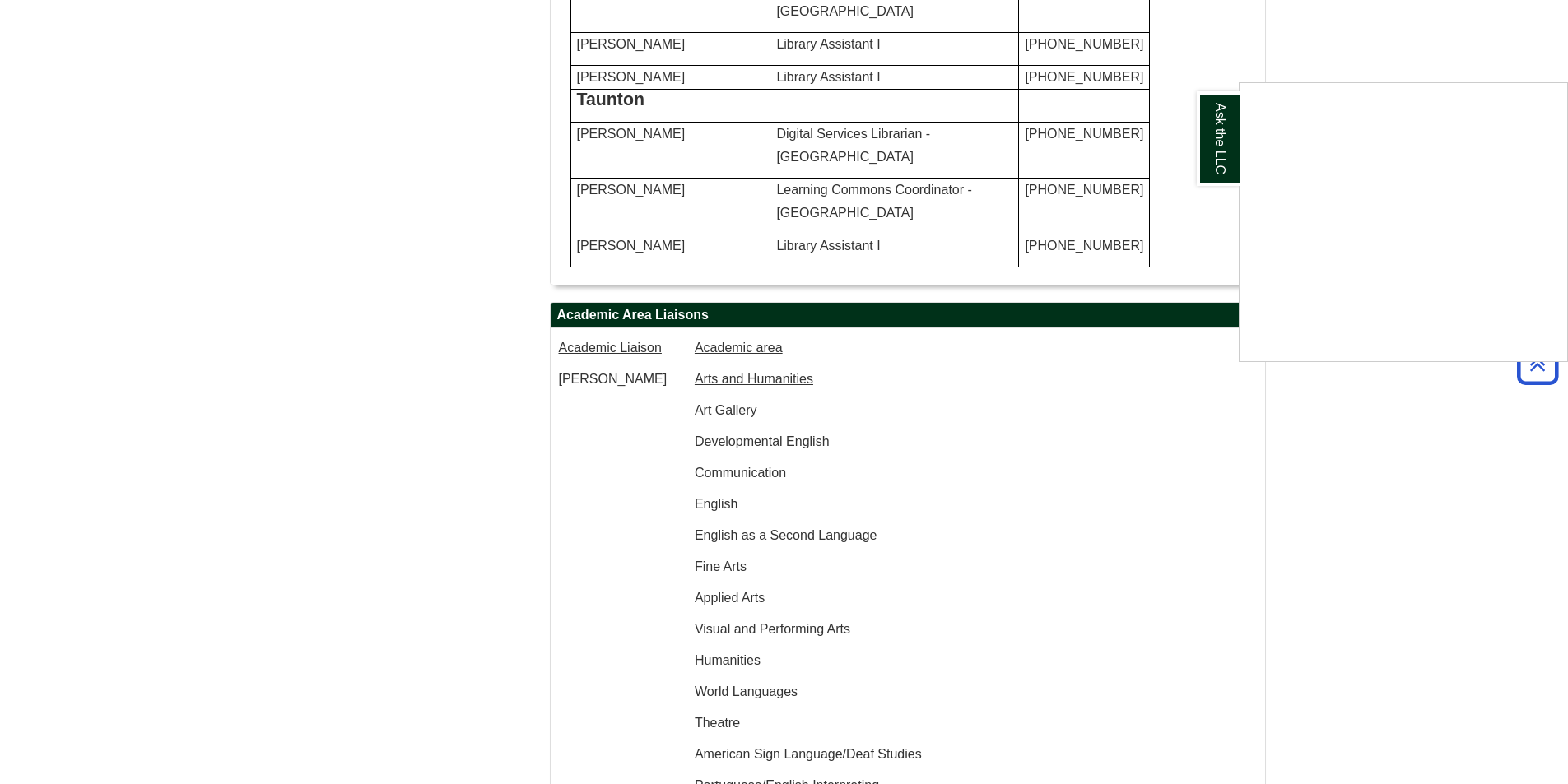
scroll to position [1316, 0]
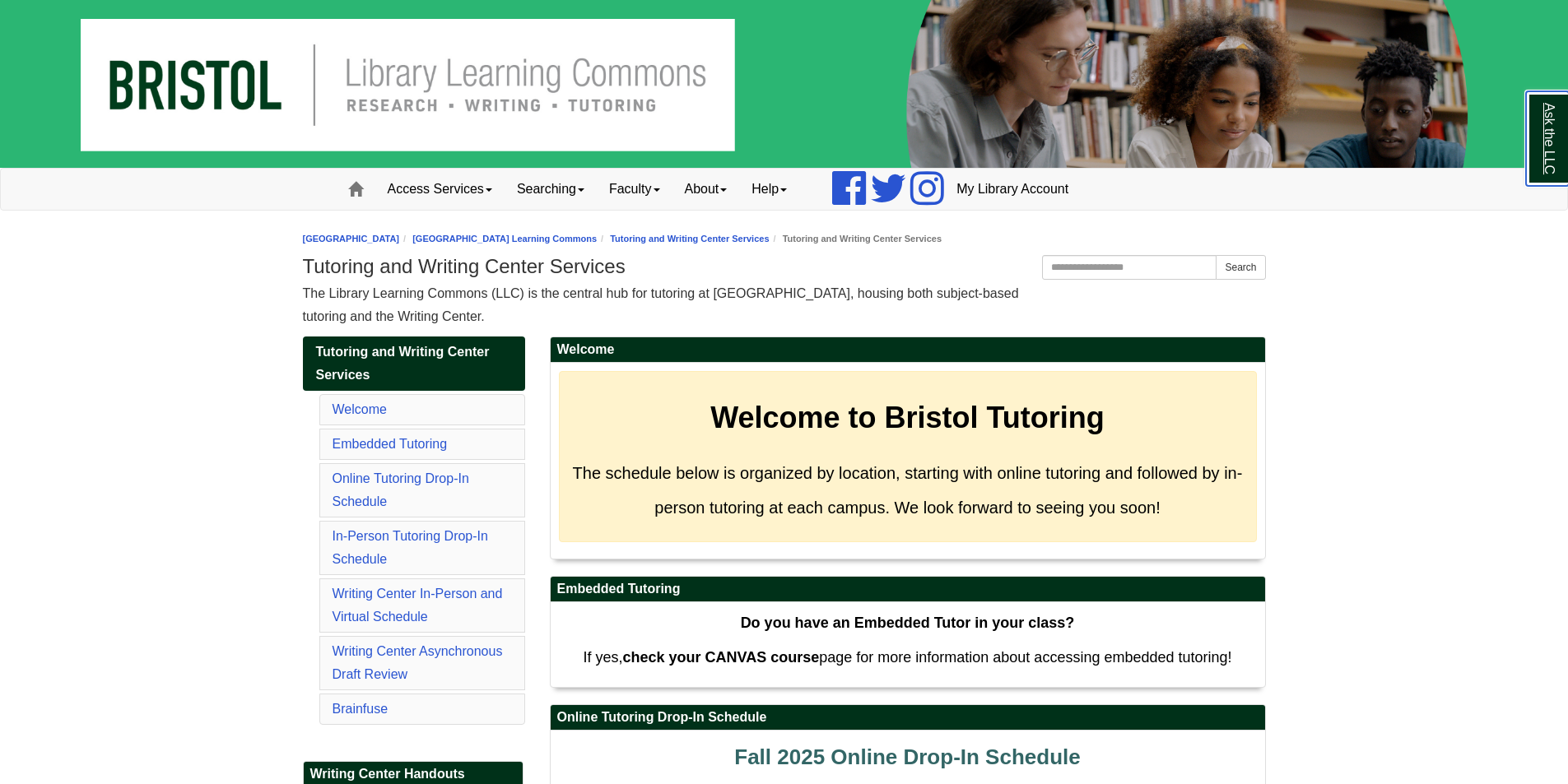
scroll to position [83, 0]
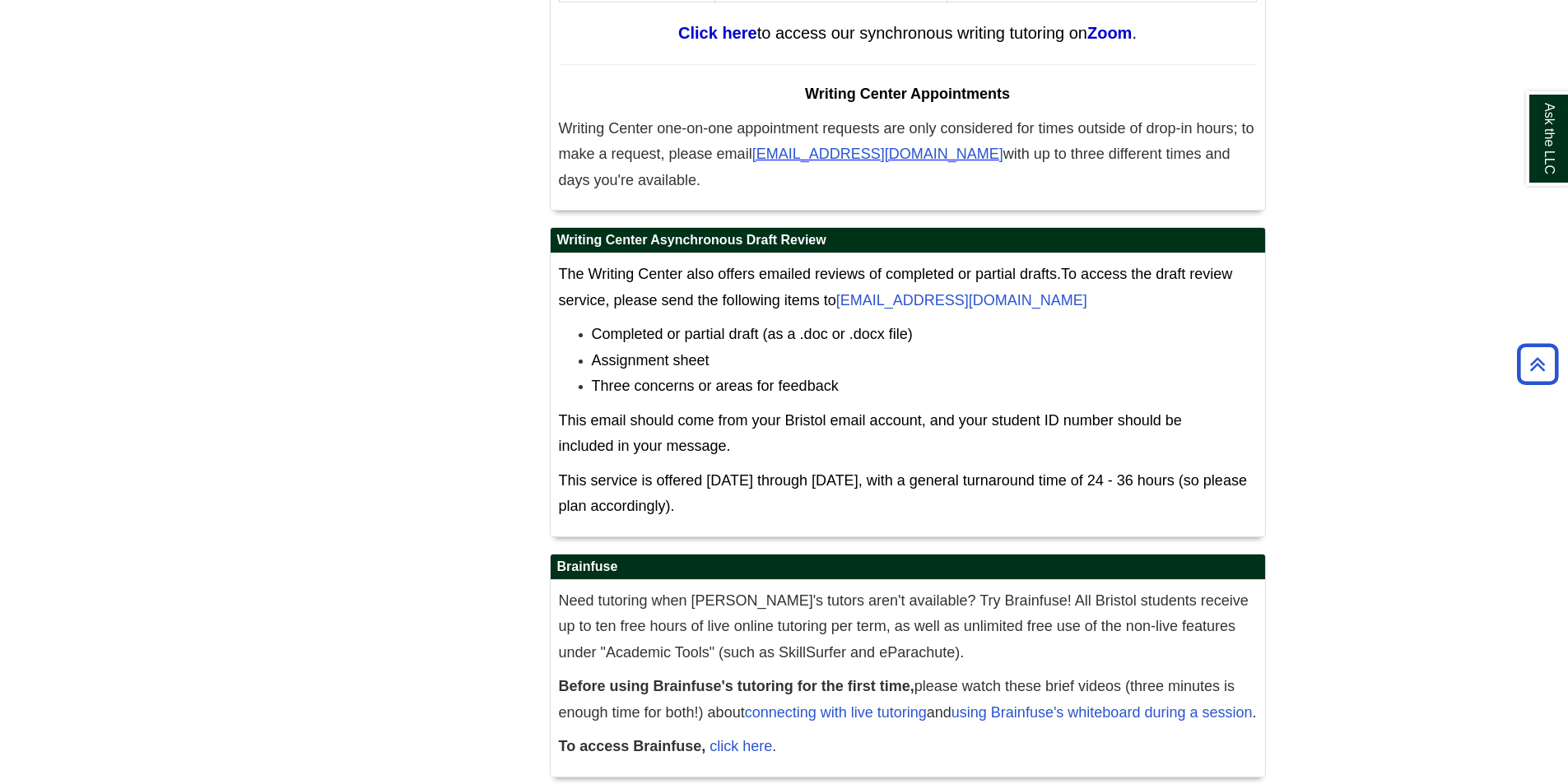
scroll to position [7921, 0]
